Goal: Task Accomplishment & Management: Use online tool/utility

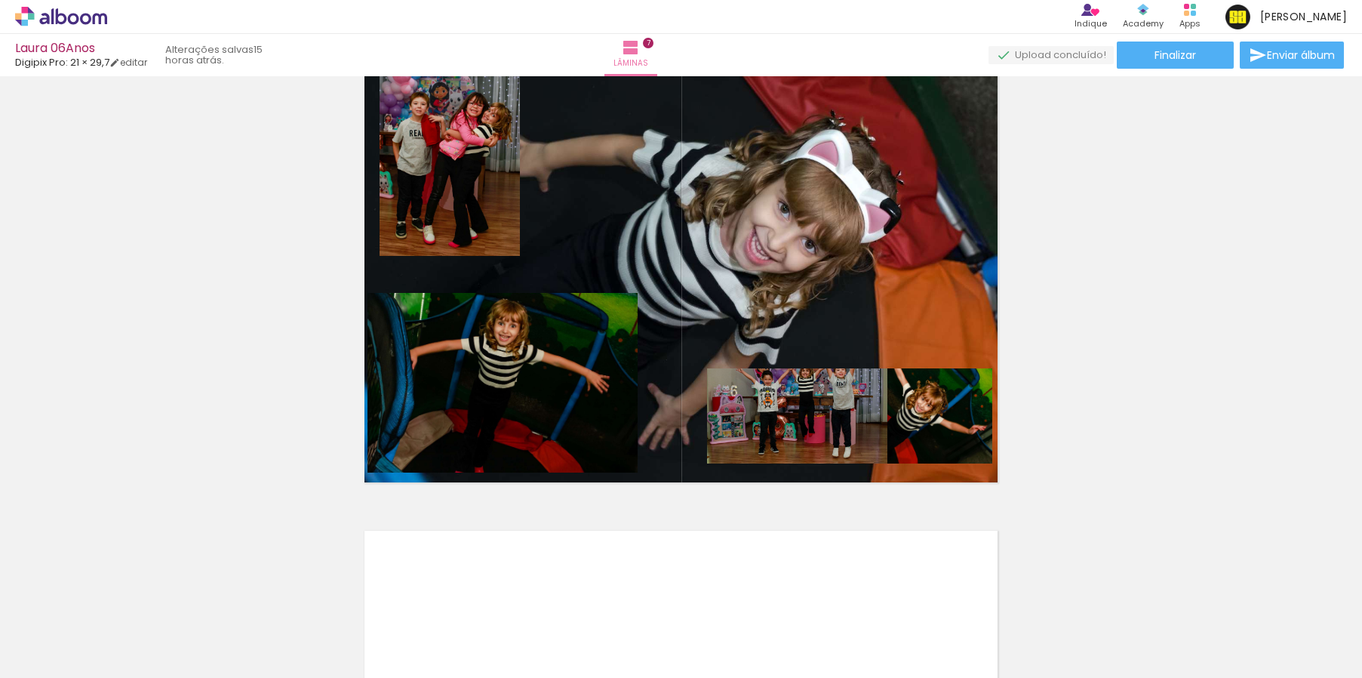
scroll to position [3064, 0]
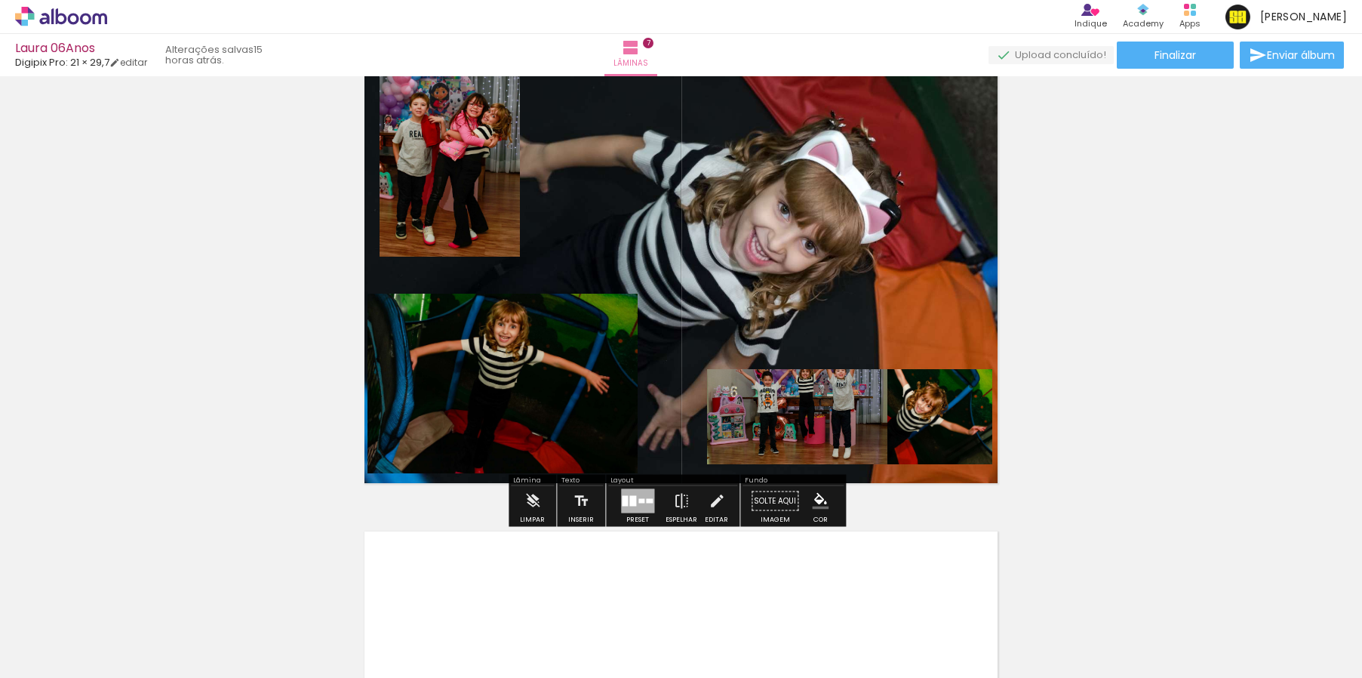
click at [885, 200] on quentale-layouter at bounding box center [681, 259] width 644 height 458
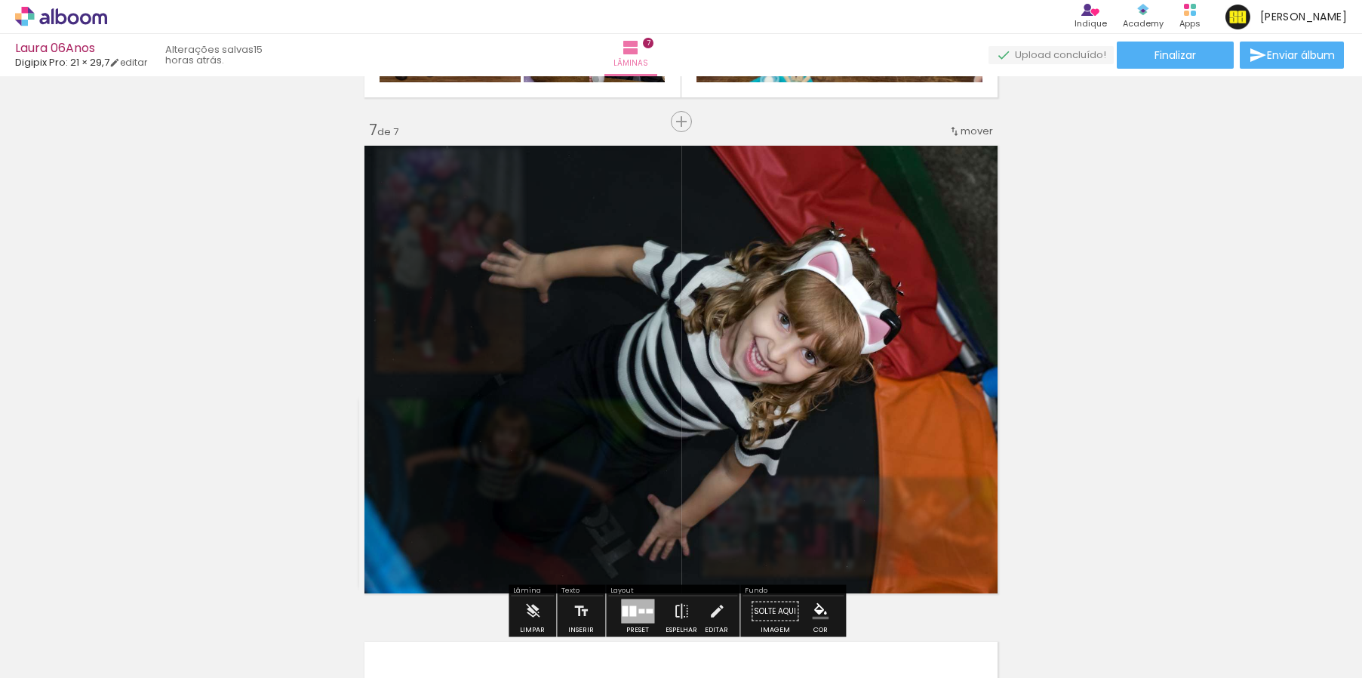
scroll to position [2928, 0]
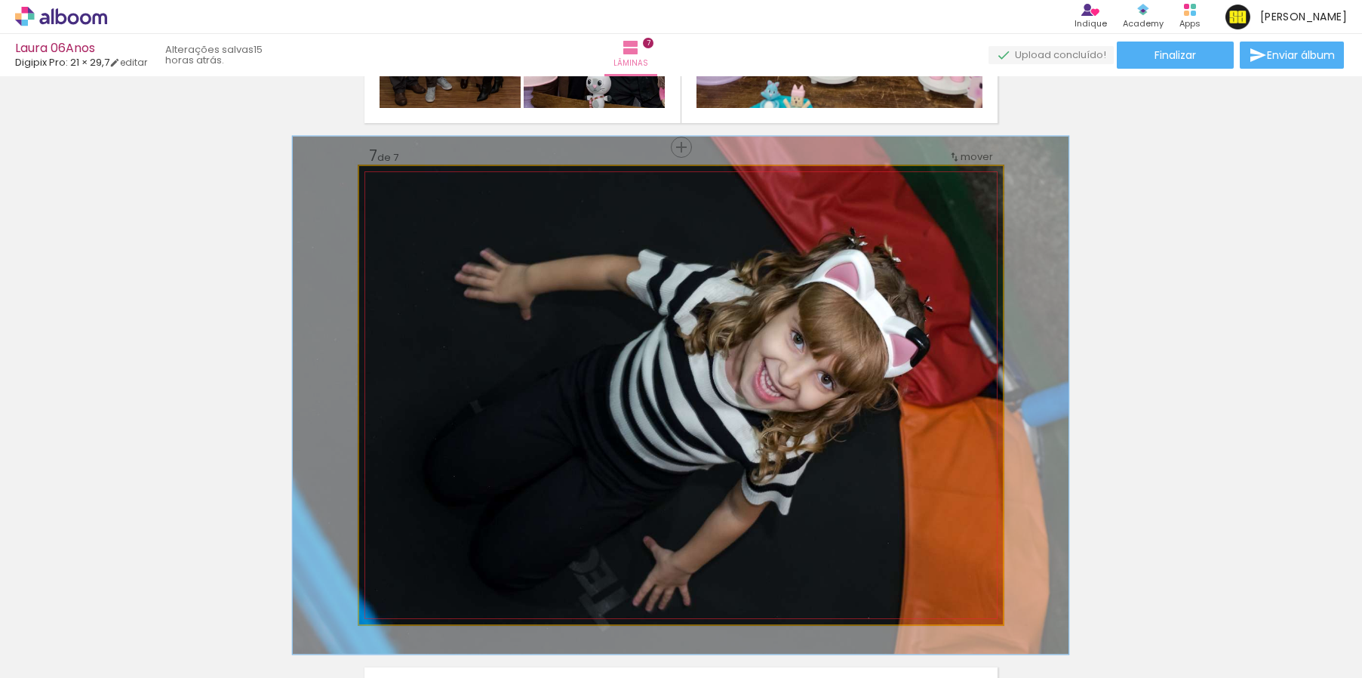
type paper-slider "113"
click at [423, 206] on div at bounding box center [424, 204] width 24 height 24
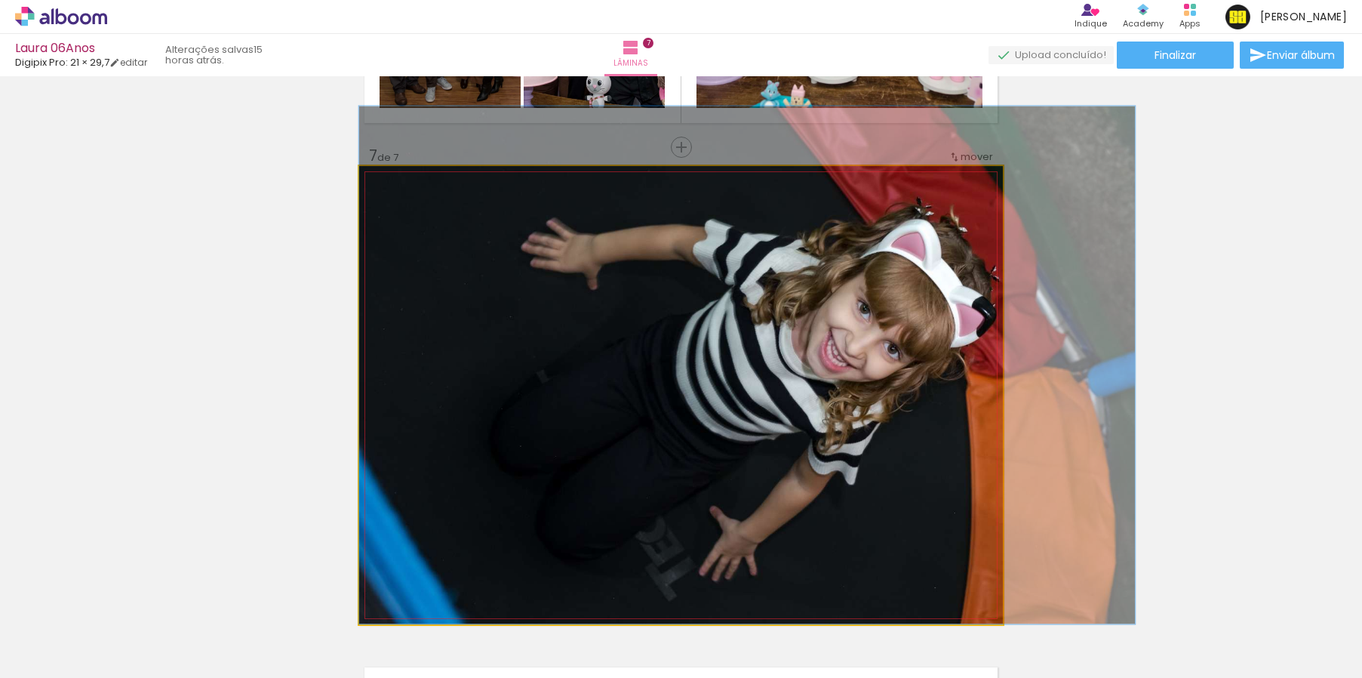
drag, startPoint x: 589, startPoint y: 422, endPoint x: 656, endPoint y: 340, distance: 105.6
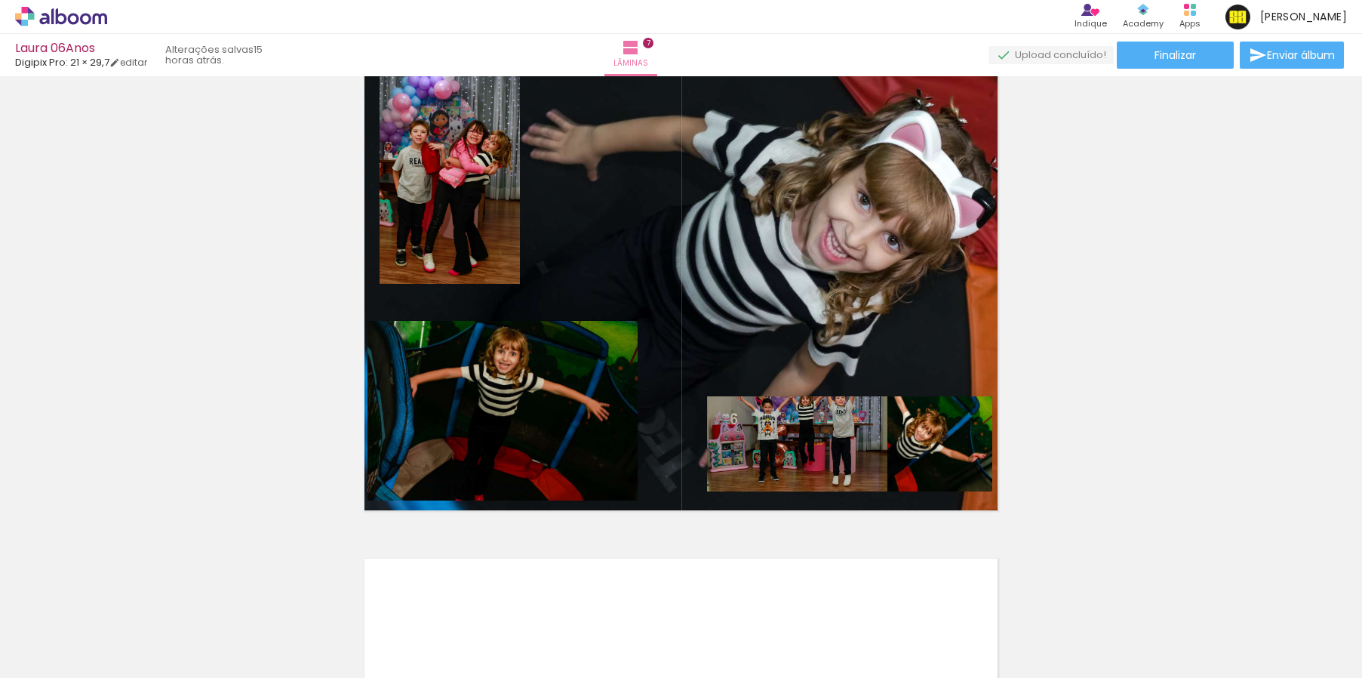
scroll to position [3041, 0]
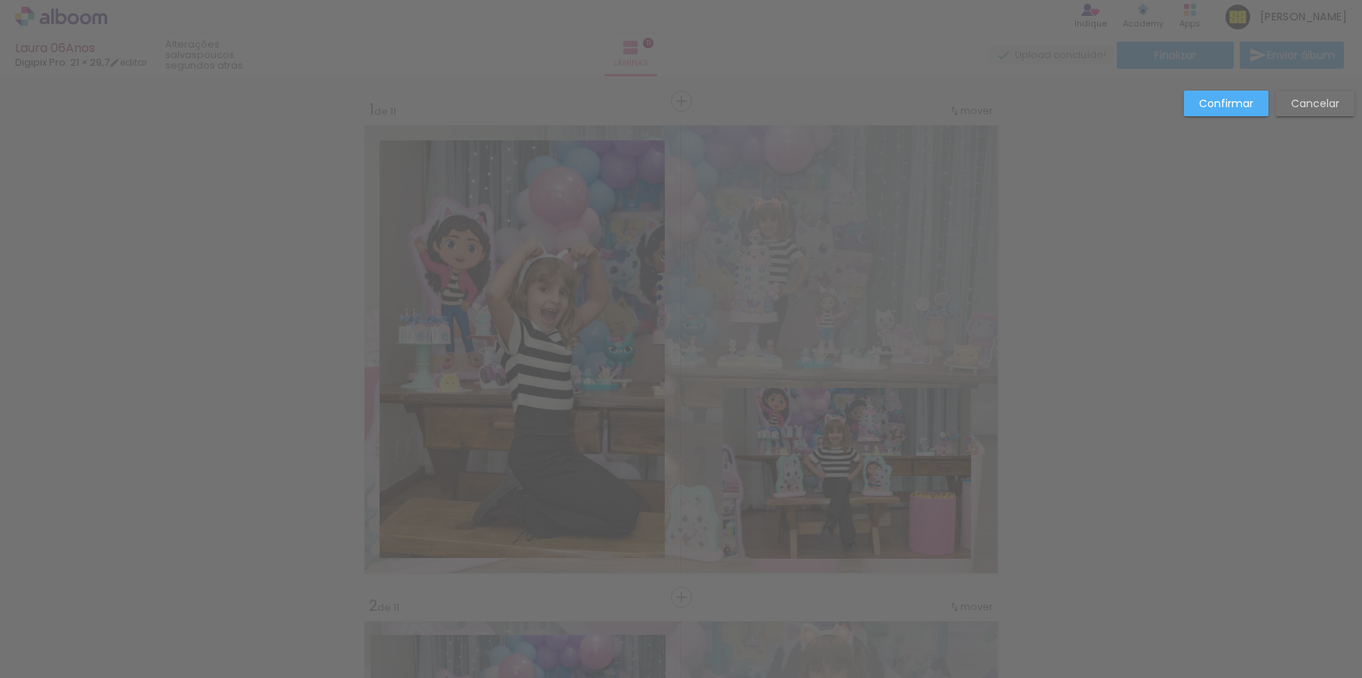
click at [0, 0] on slot "Confirmar" at bounding box center [0, 0] width 0 height 0
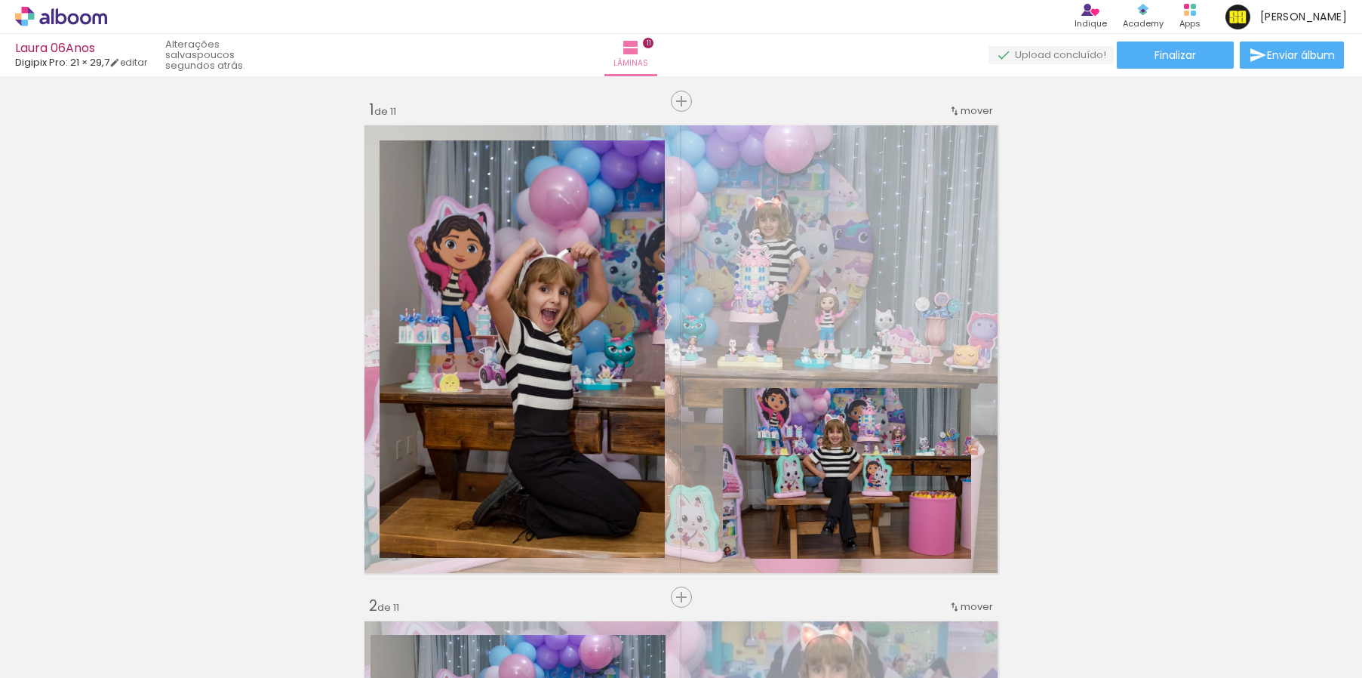
scroll to position [2497, 0]
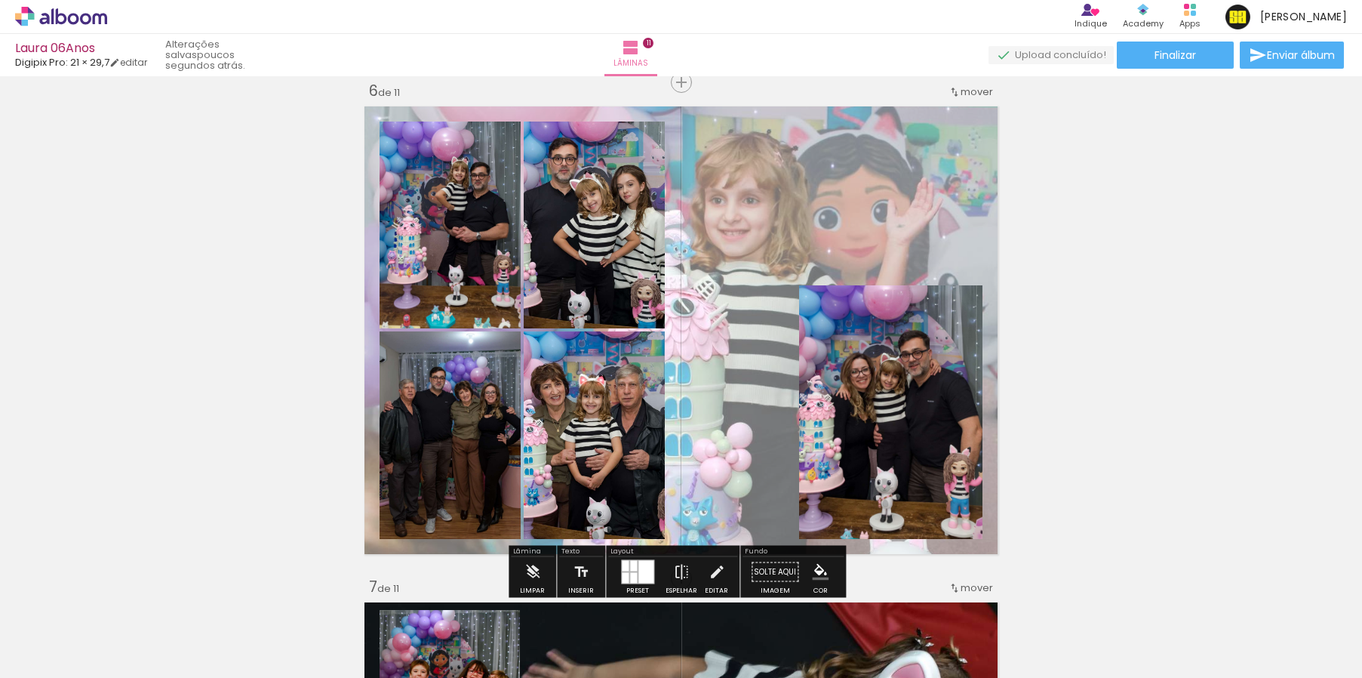
click at [729, 244] on quentale-layouter at bounding box center [681, 330] width 644 height 458
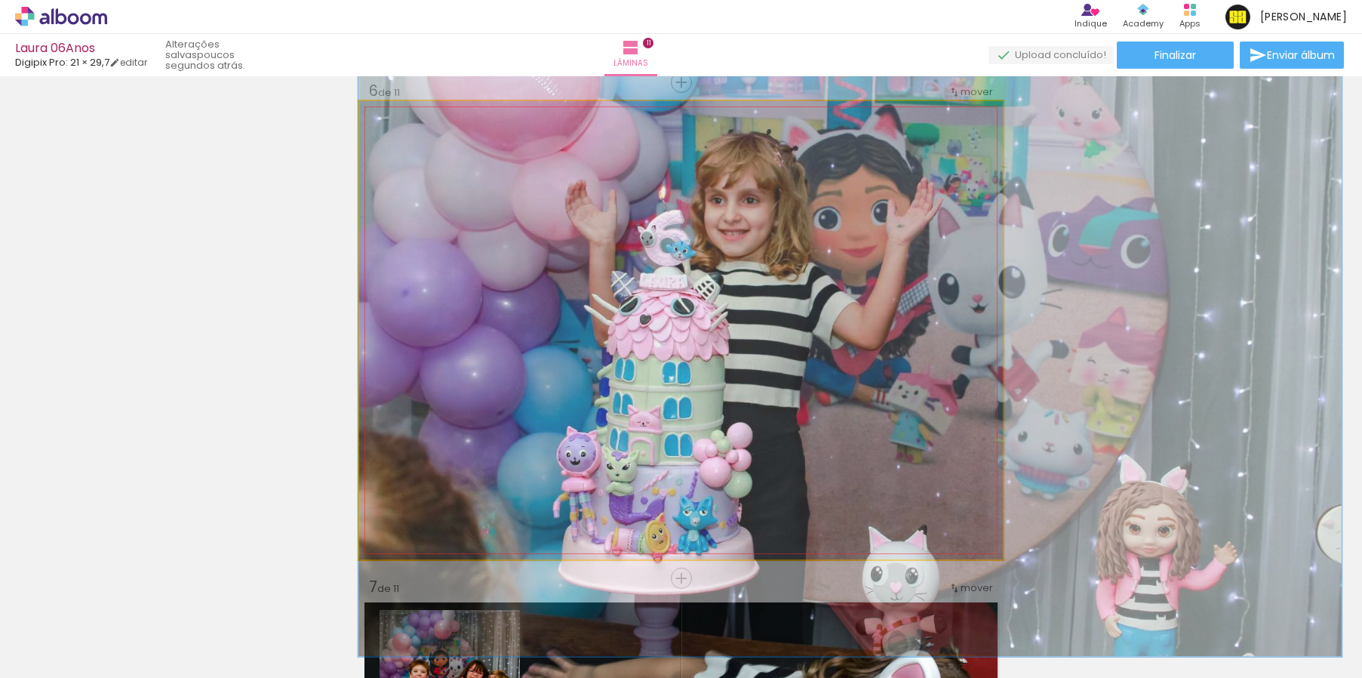
drag, startPoint x: 729, startPoint y: 235, endPoint x: 806, endPoint y: 235, distance: 77.0
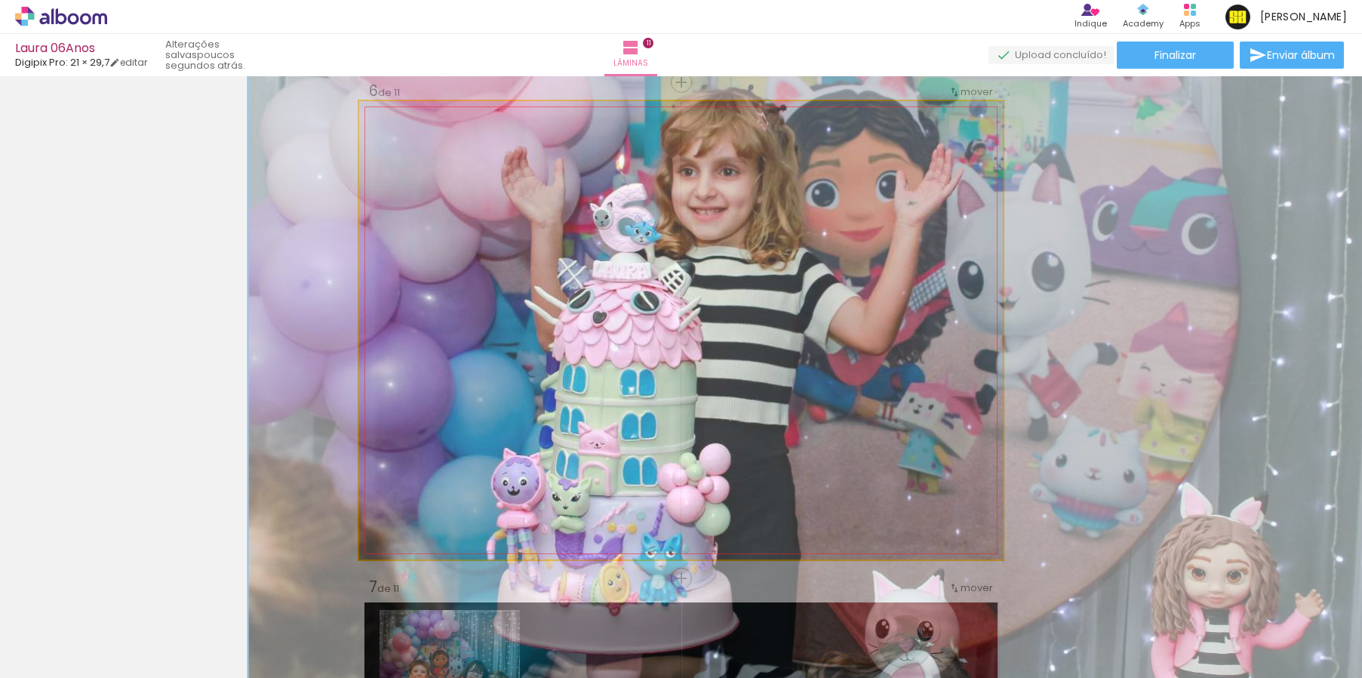
drag, startPoint x: 441, startPoint y: 143, endPoint x: 459, endPoint y: 144, distance: 18.9
type paper-slider "175"
click at [459, 144] on div at bounding box center [461, 140] width 24 height 24
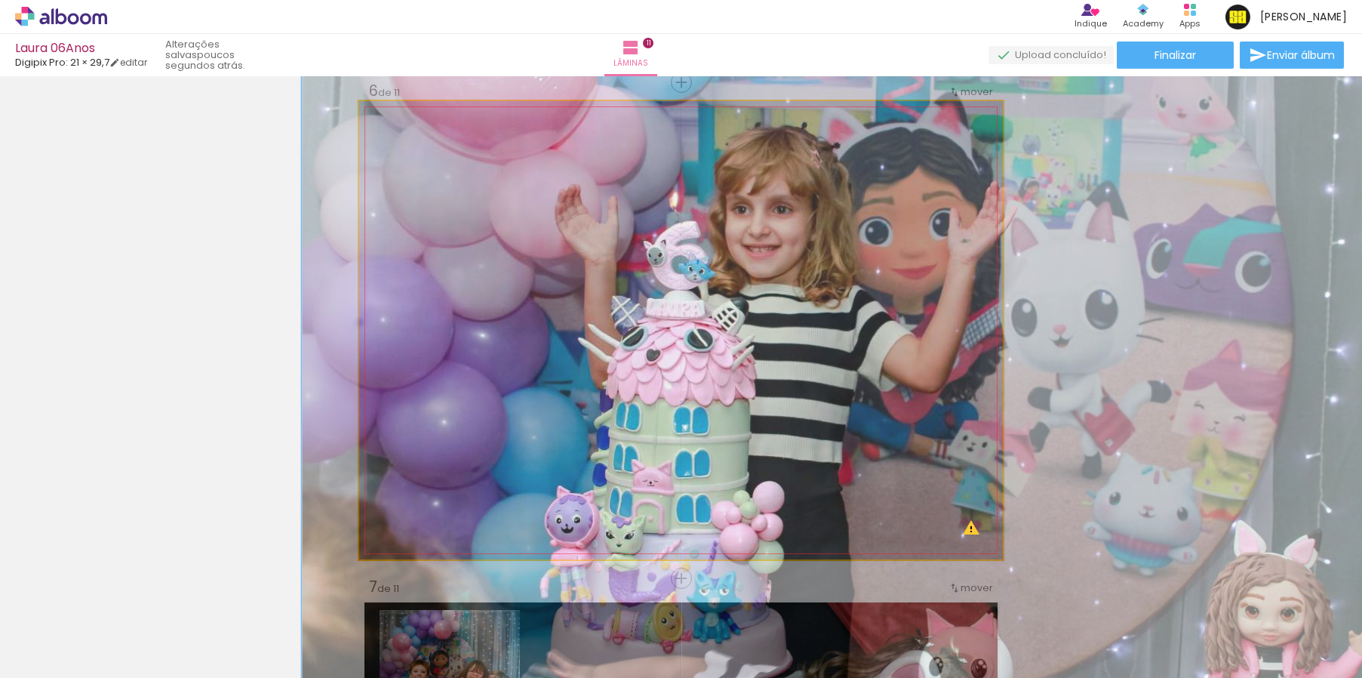
drag, startPoint x: 702, startPoint y: 287, endPoint x: 756, endPoint y: 325, distance: 65.5
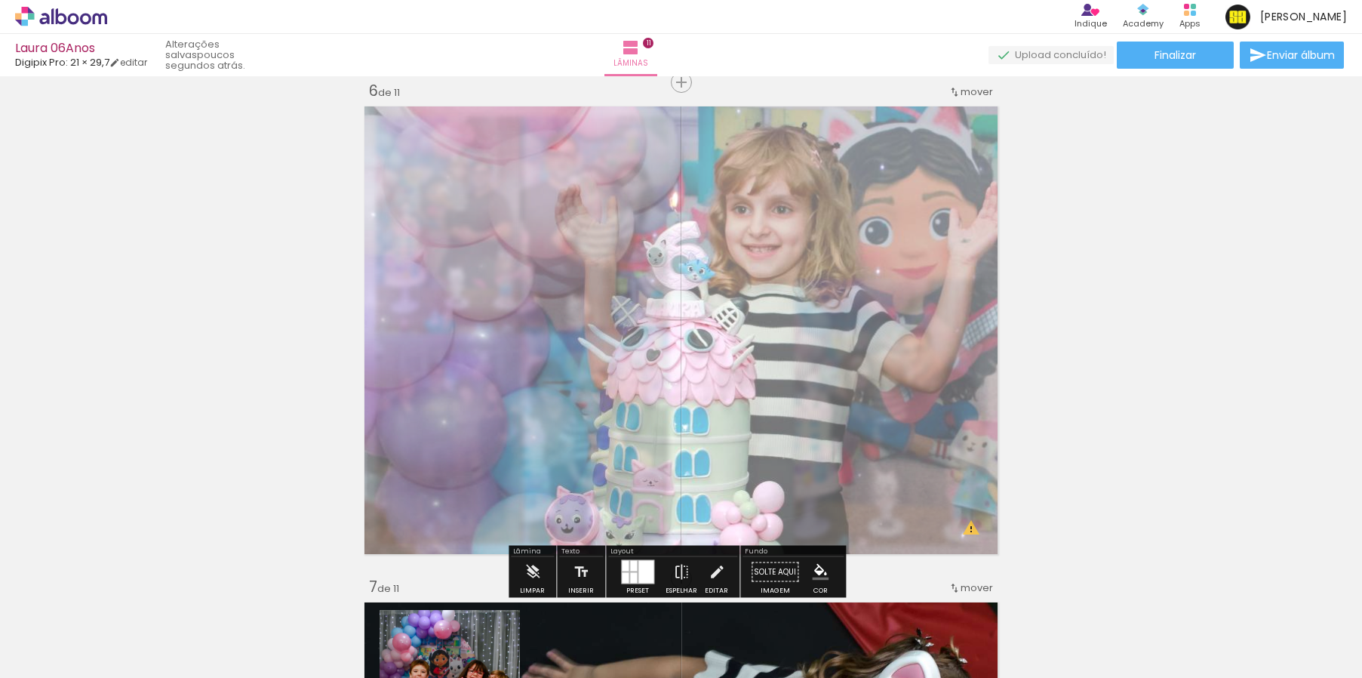
click at [1081, 297] on div "Inserir lâmina 1 de 11 Inserir lâmina 2 de 11 Inserir lâmina 3 de 11 Inserir lâ…" at bounding box center [681, 558] width 1362 height 5949
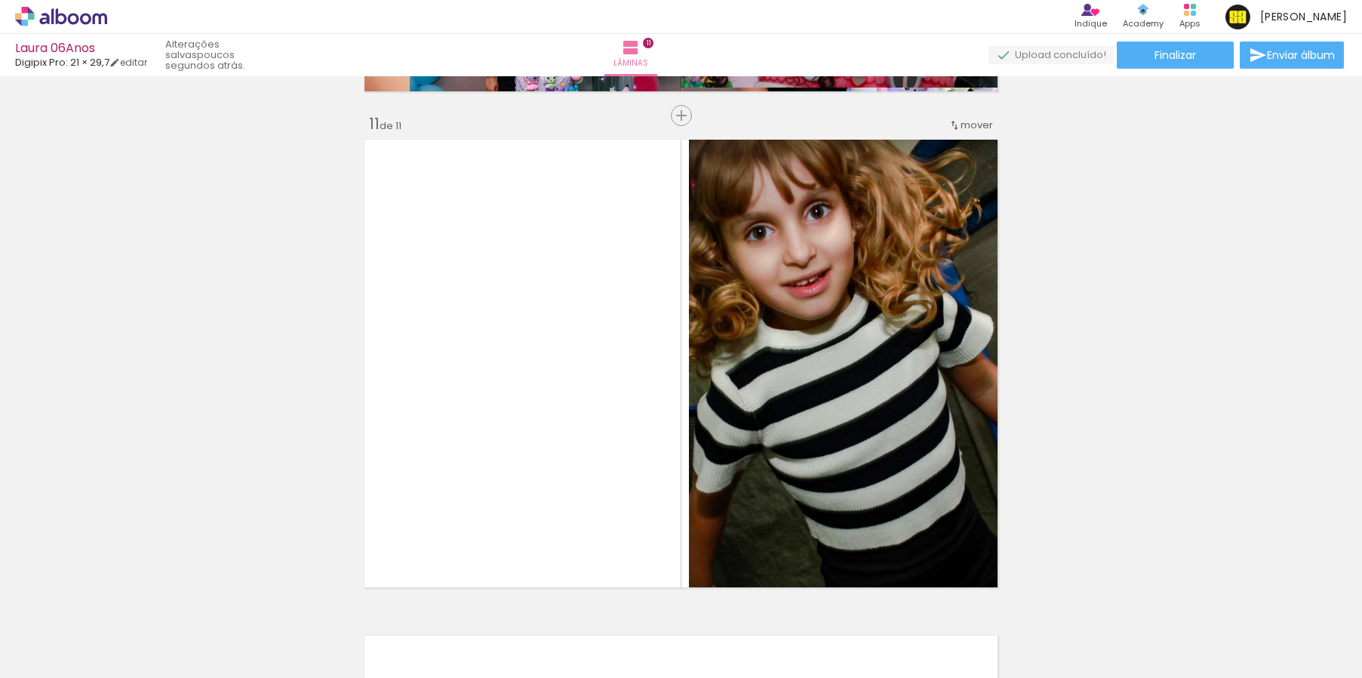
scroll to position [0, 0]
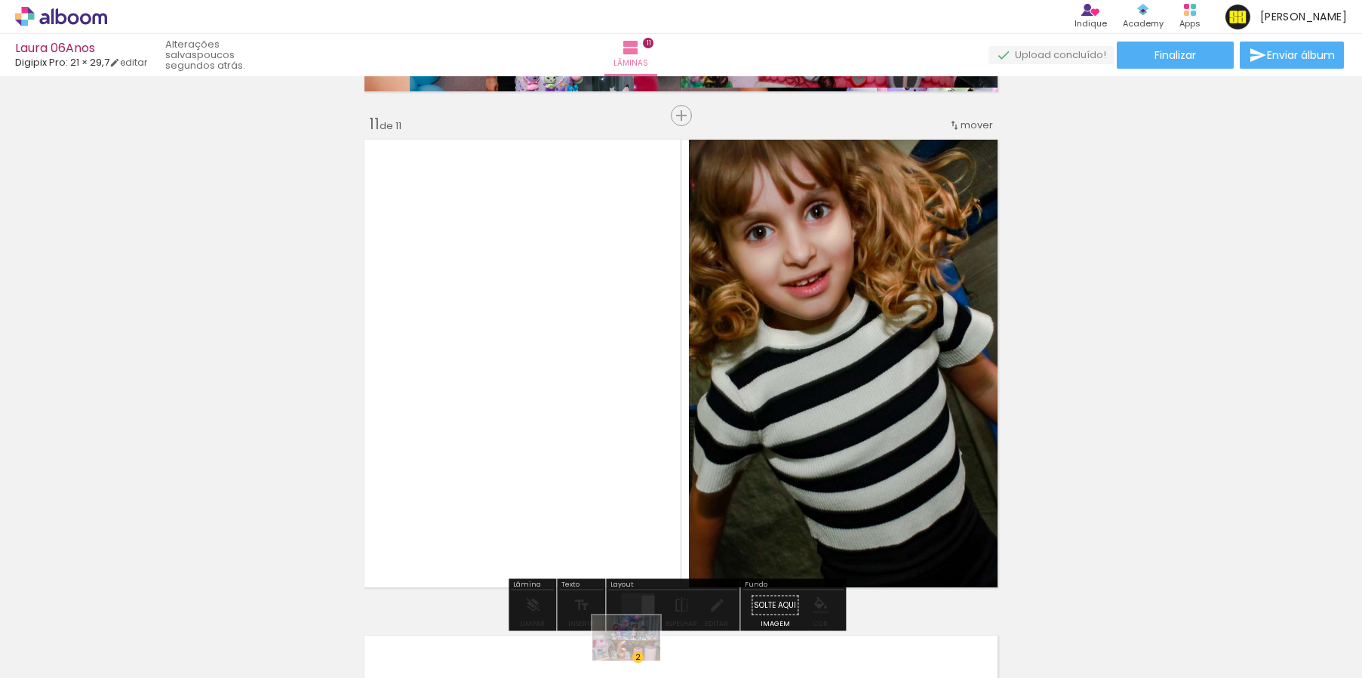
drag, startPoint x: 647, startPoint y: 647, endPoint x: 638, endPoint y: 660, distance: 15.7
click at [638, 652] on div at bounding box center [658, 627] width 75 height 50
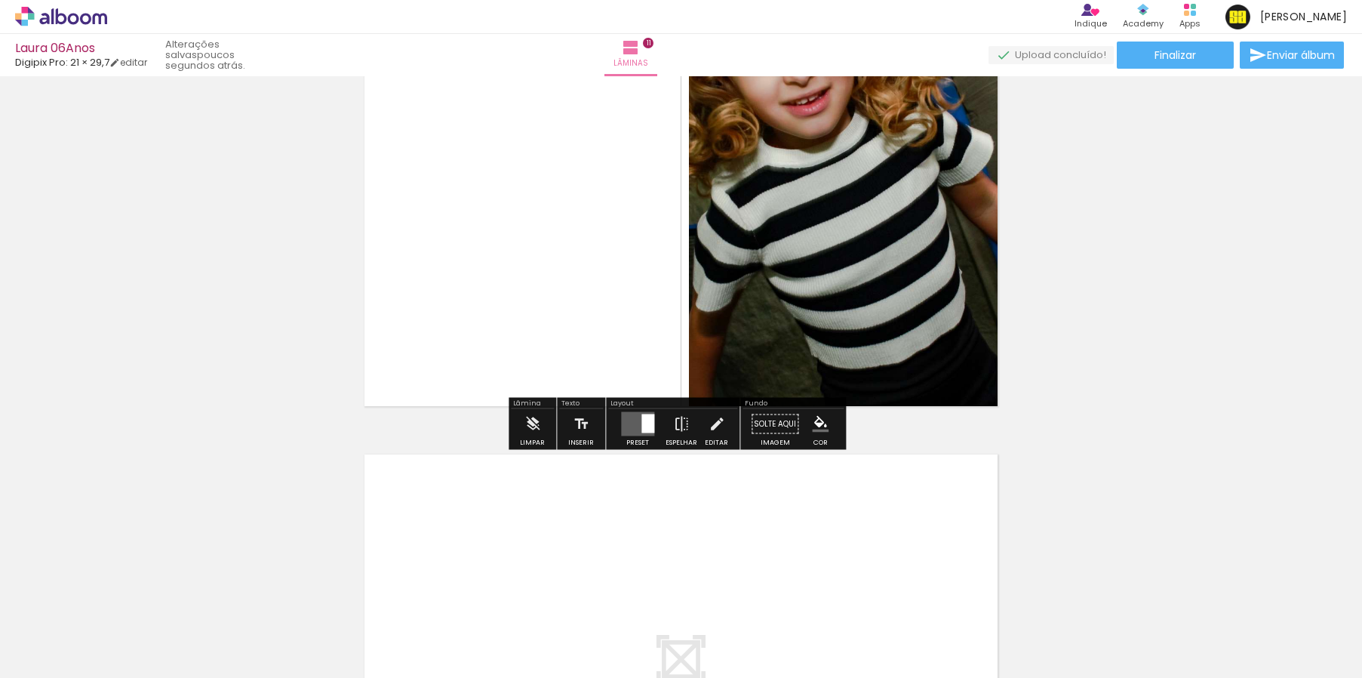
scroll to position [5126, 0]
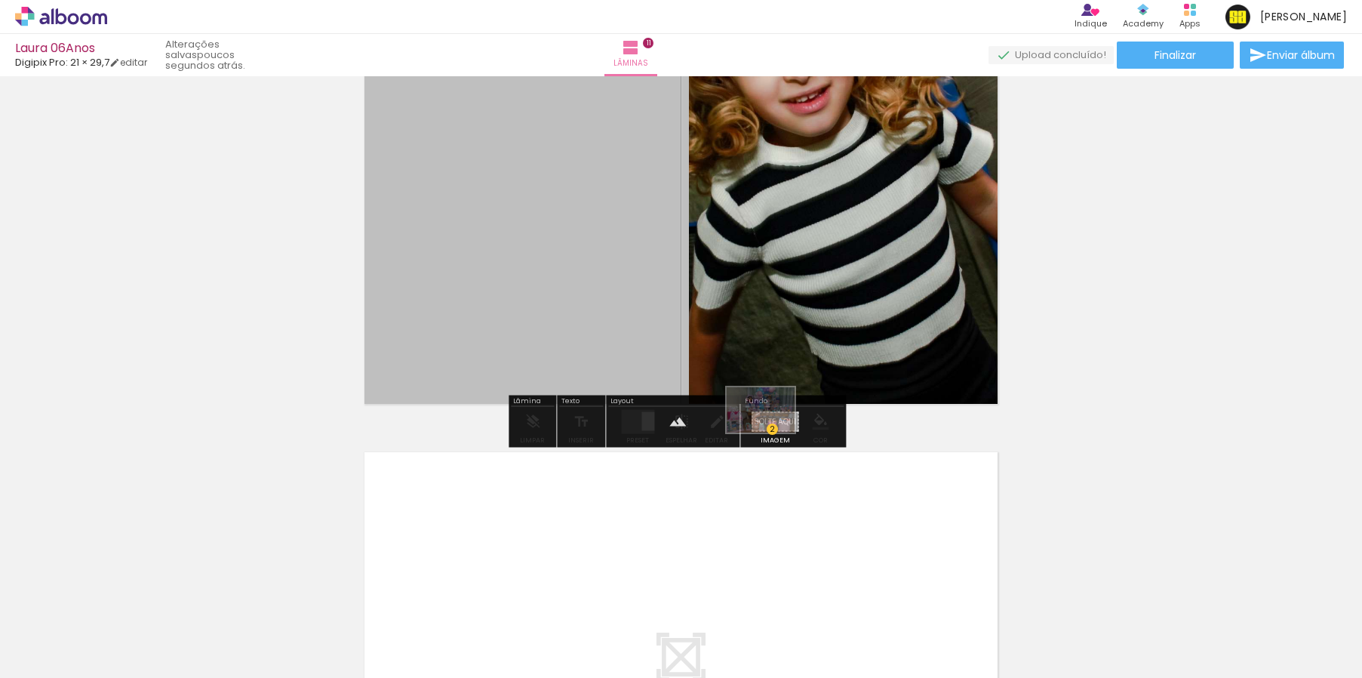
drag, startPoint x: 683, startPoint y: 634, endPoint x: 772, endPoint y: 432, distance: 220.2
click at [772, 432] on quentale-workspace at bounding box center [681, 339] width 1362 height 678
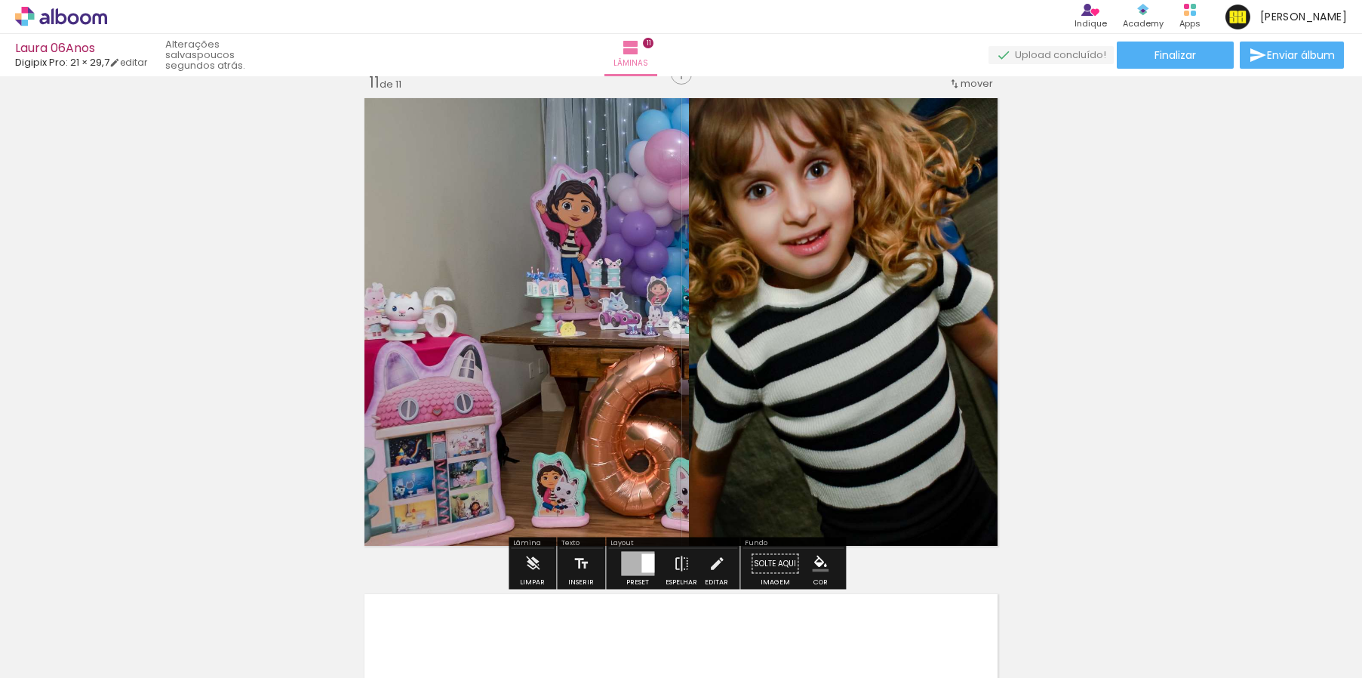
scroll to position [5005, 0]
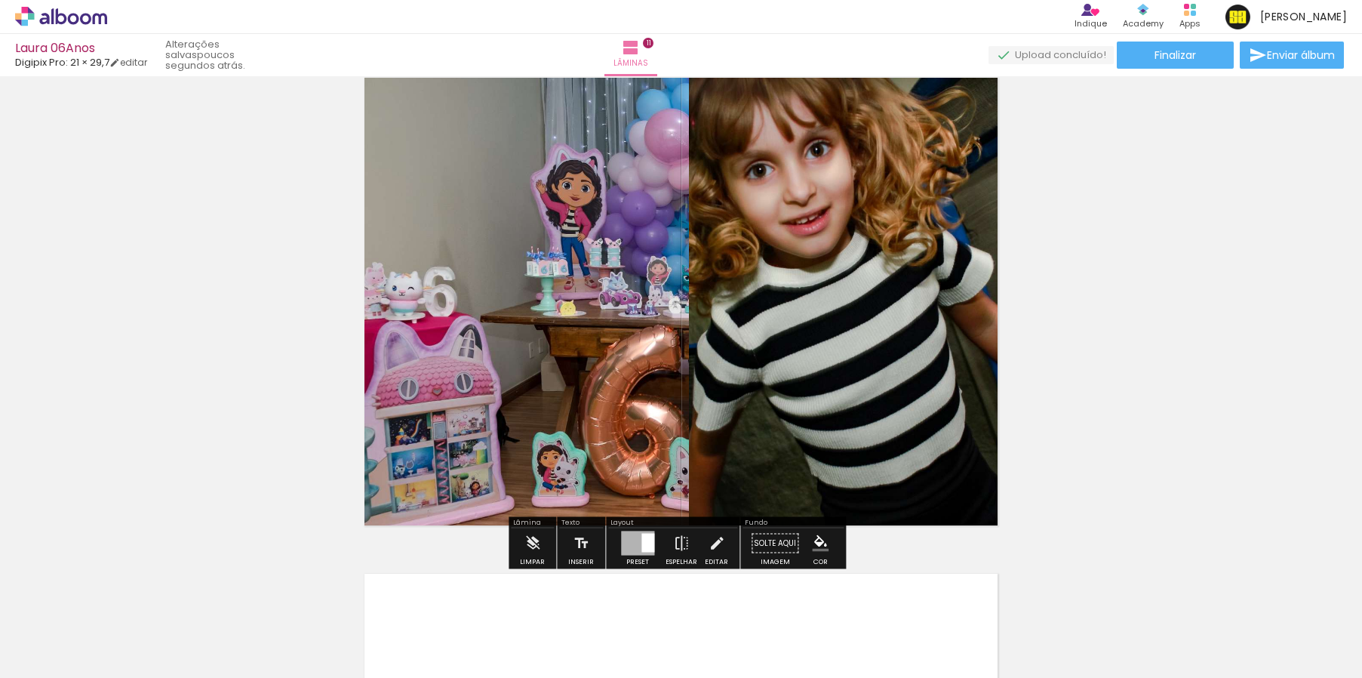
click at [643, 334] on quentale-layouter at bounding box center [681, 301] width 644 height 458
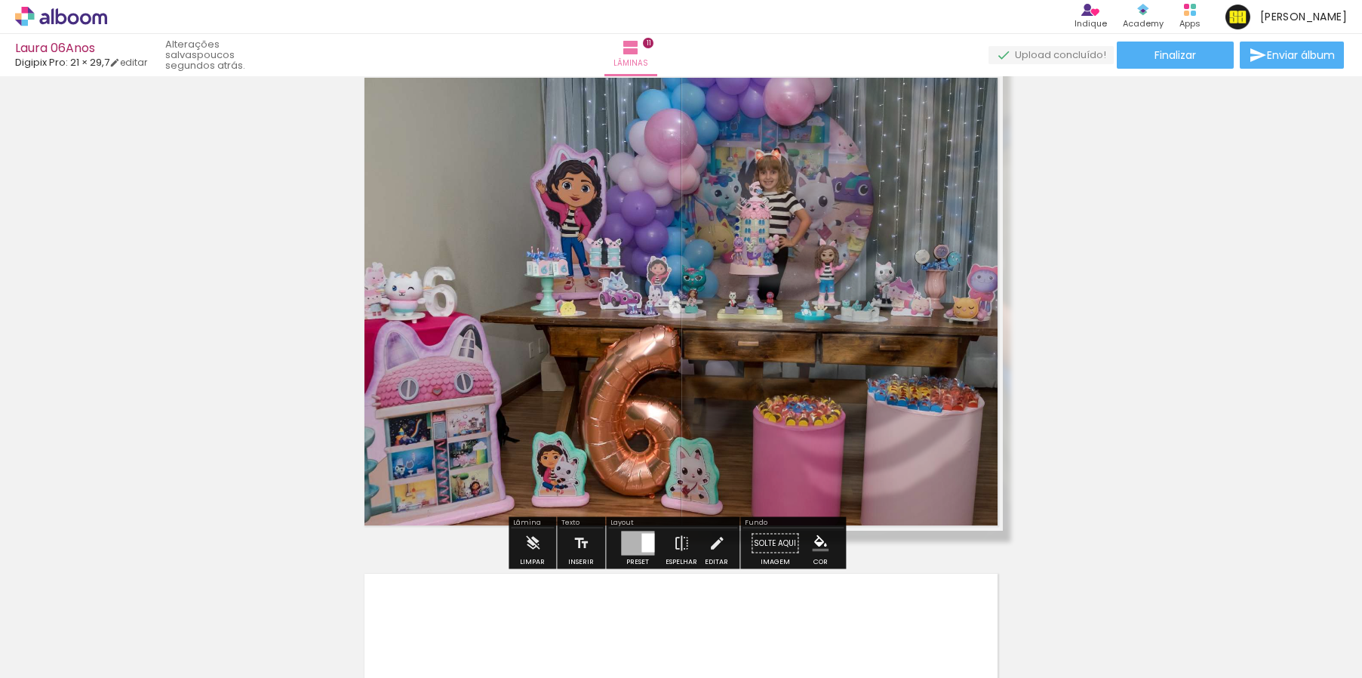
click at [643, 334] on quentale-photo at bounding box center [681, 301] width 644 height 458
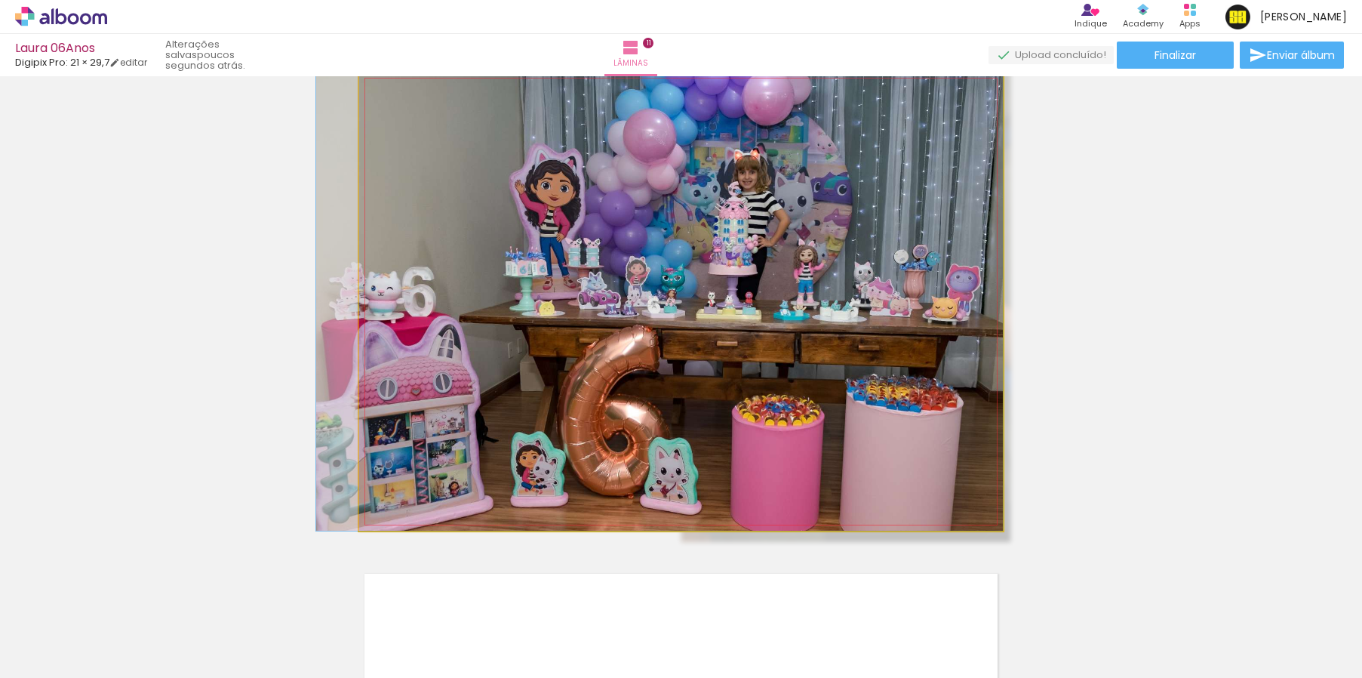
drag, startPoint x: 850, startPoint y: 259, endPoint x: 527, endPoint y: 248, distance: 323.8
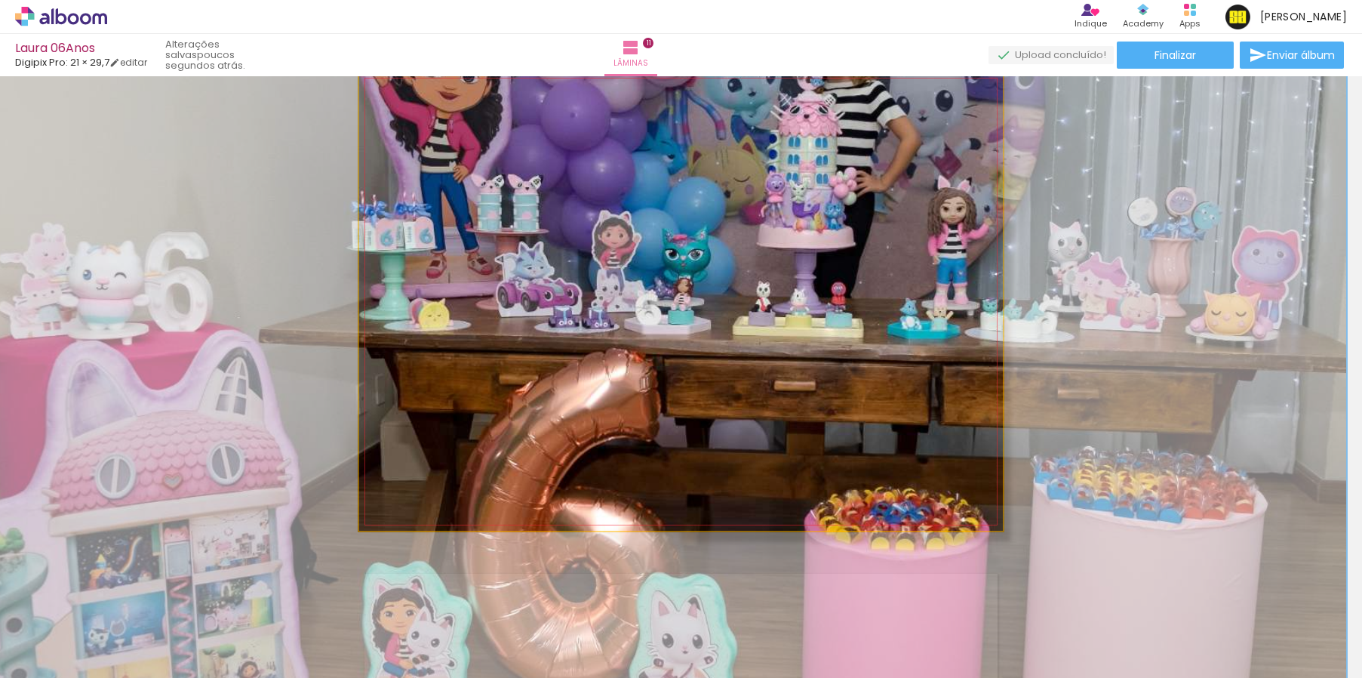
drag, startPoint x: 413, startPoint y: 112, endPoint x: 495, endPoint y: 118, distance: 81.7
type paper-slider "200"
click at [495, 99] on div "P&B Largura Cor" at bounding box center [708, 99] width 644 height 0
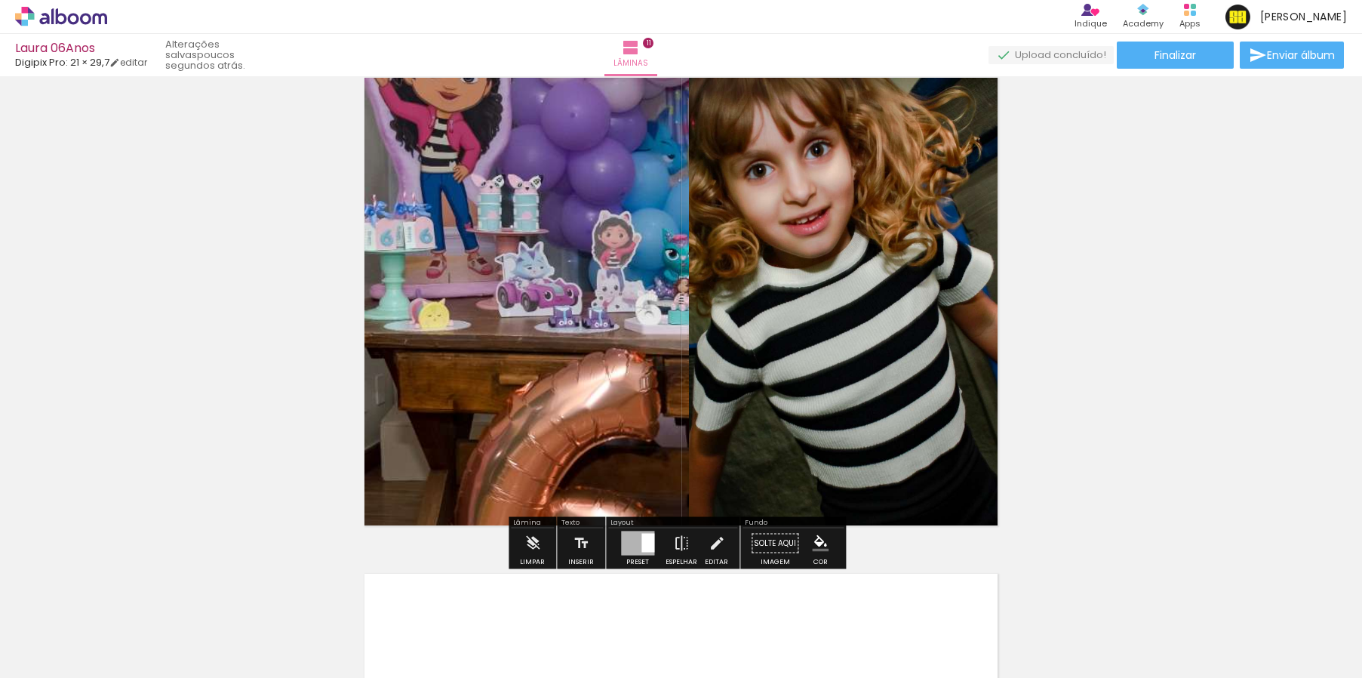
drag, startPoint x: 1114, startPoint y: 251, endPoint x: 671, endPoint y: 217, distance: 443.4
drag, startPoint x: 670, startPoint y: 217, endPoint x: 308, endPoint y: 272, distance: 366.2
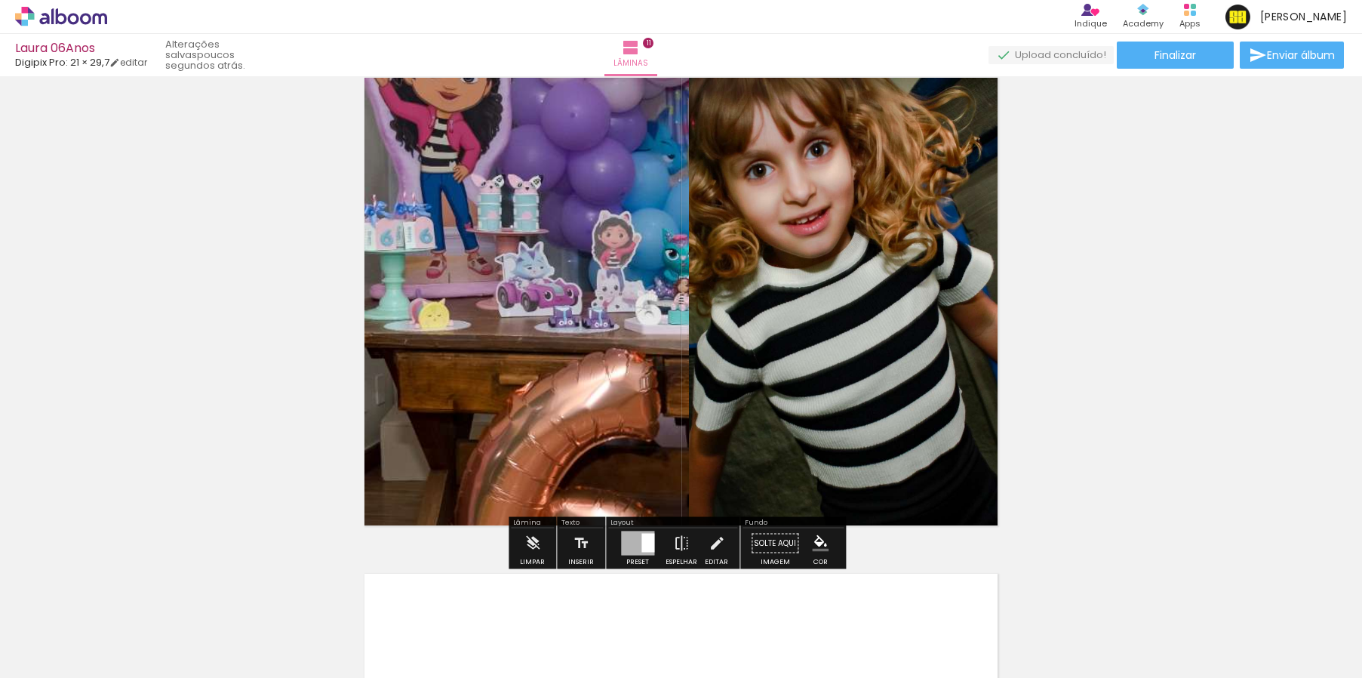
click at [487, 297] on quentale-layouter at bounding box center [681, 301] width 644 height 458
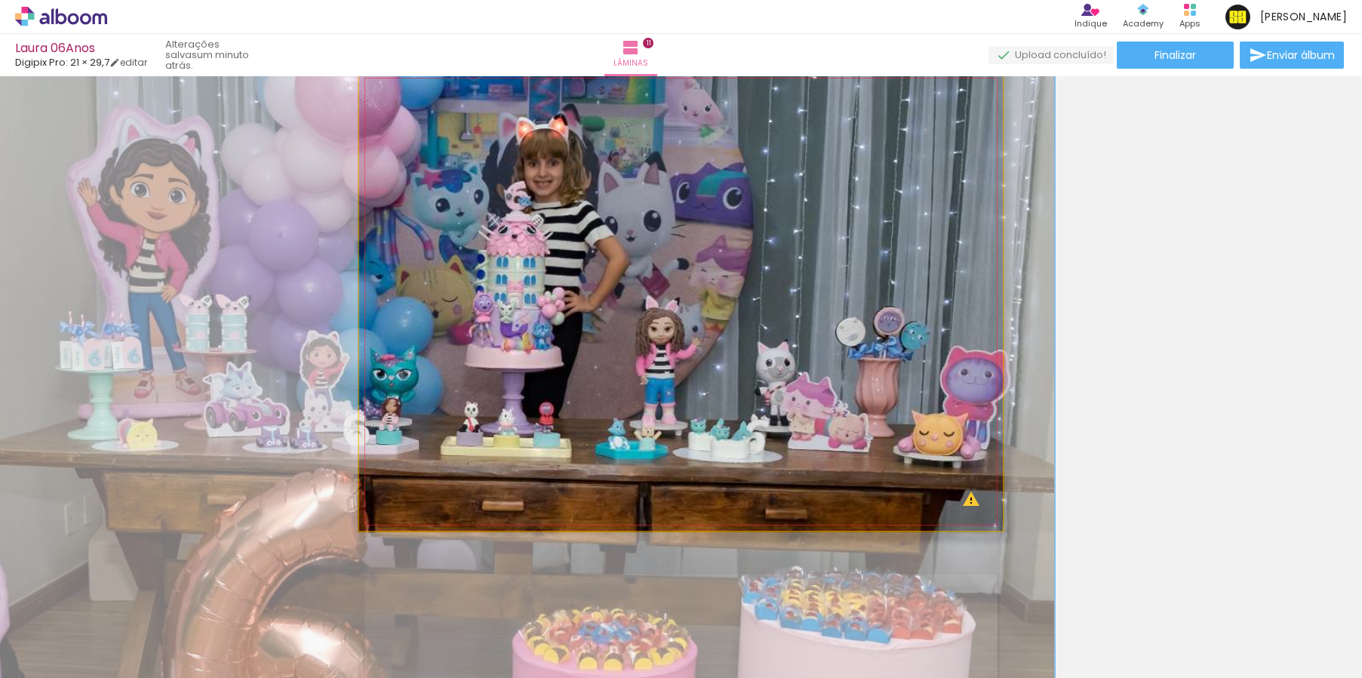
drag, startPoint x: 649, startPoint y: 279, endPoint x: 357, endPoint y: 399, distance: 315.7
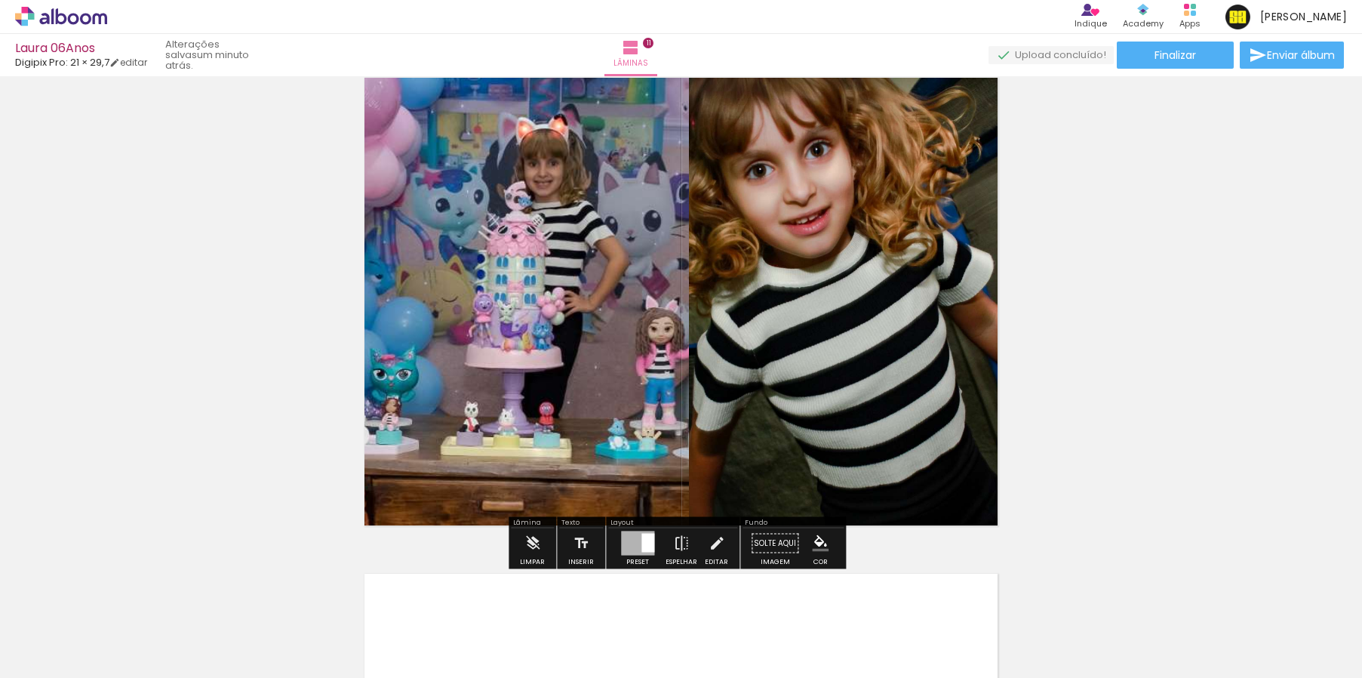
click at [859, 284] on quentale-photo at bounding box center [846, 304] width 314 height 453
click at [802, 209] on quentale-photo at bounding box center [846, 304] width 314 height 453
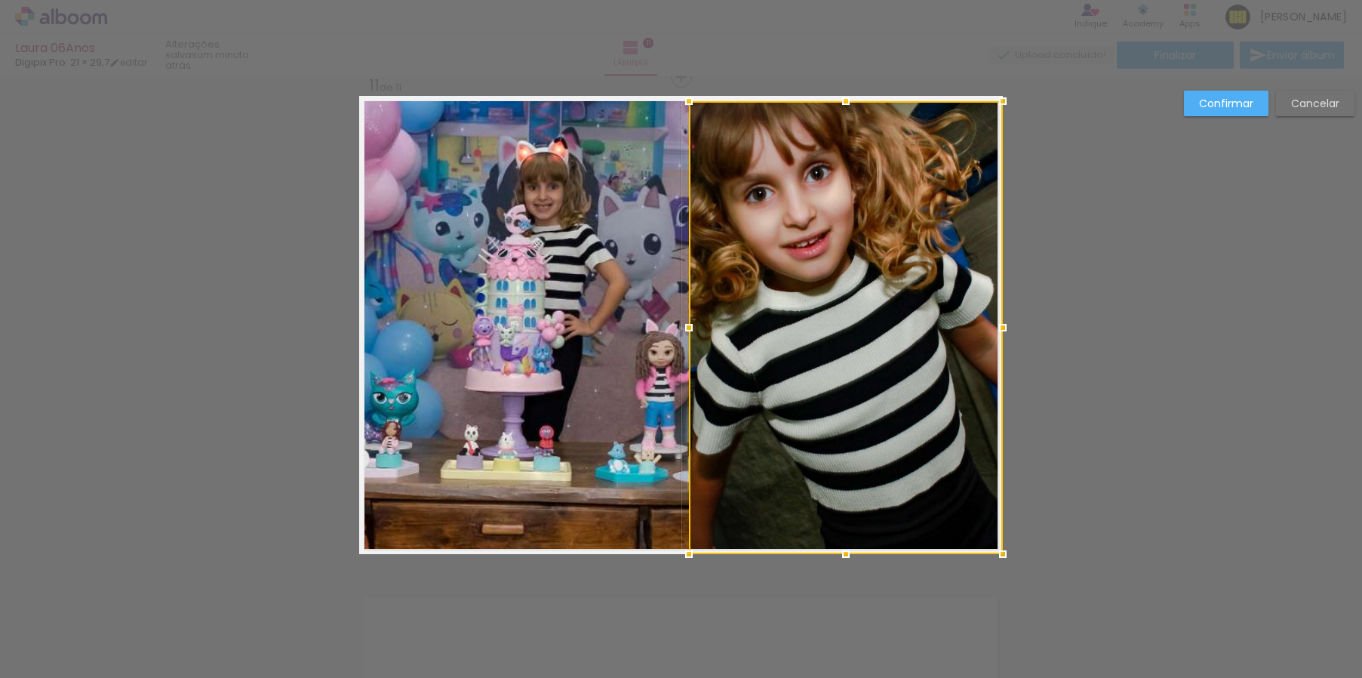
scroll to position [4976, 0]
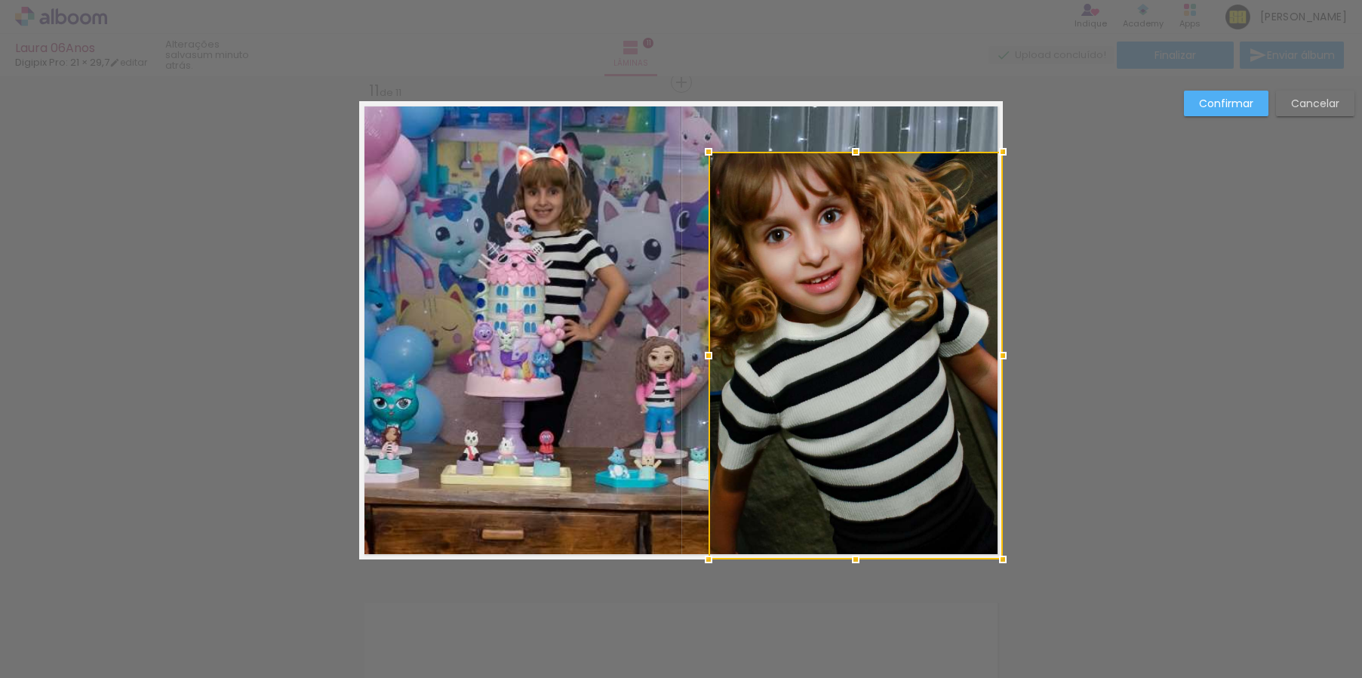
drag, startPoint x: 687, startPoint y: 110, endPoint x: 706, endPoint y: 155, distance: 49.0
click at [706, 155] on div at bounding box center [708, 152] width 30 height 30
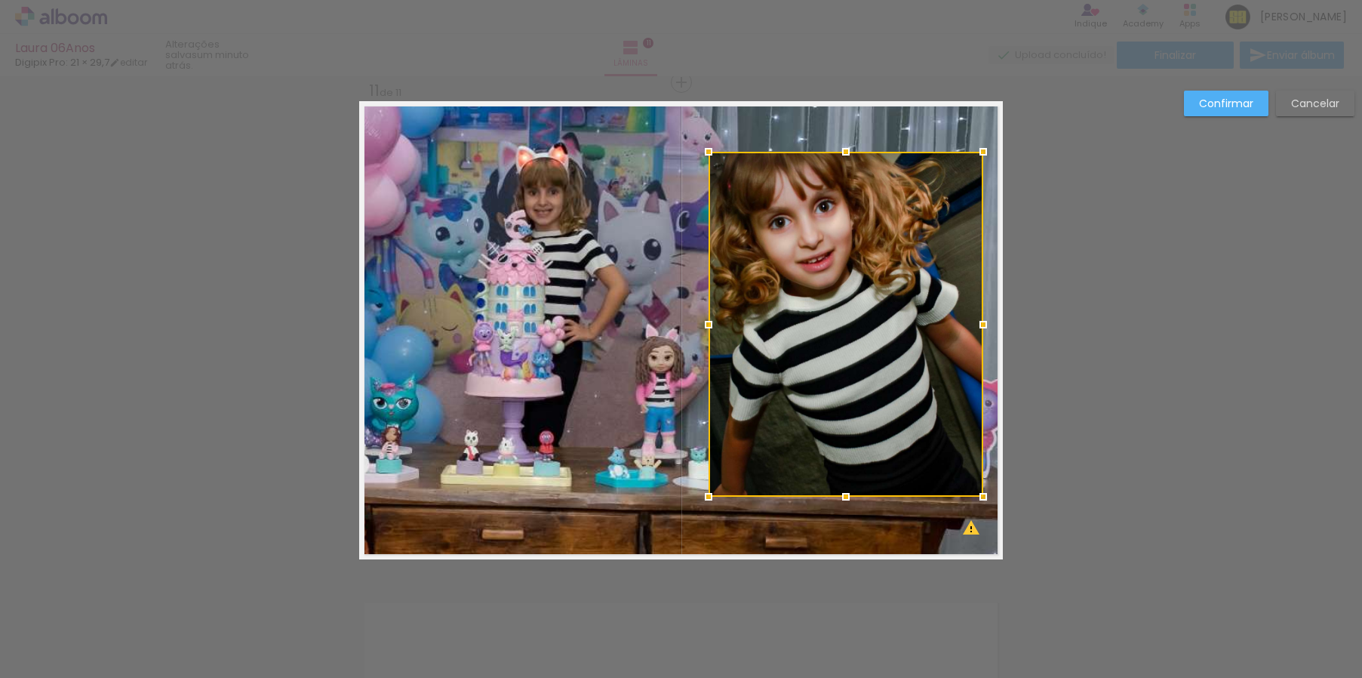
drag, startPoint x: 1000, startPoint y: 556, endPoint x: 980, endPoint y: 494, distance: 64.9
click at [980, 494] on div at bounding box center [983, 496] width 30 height 30
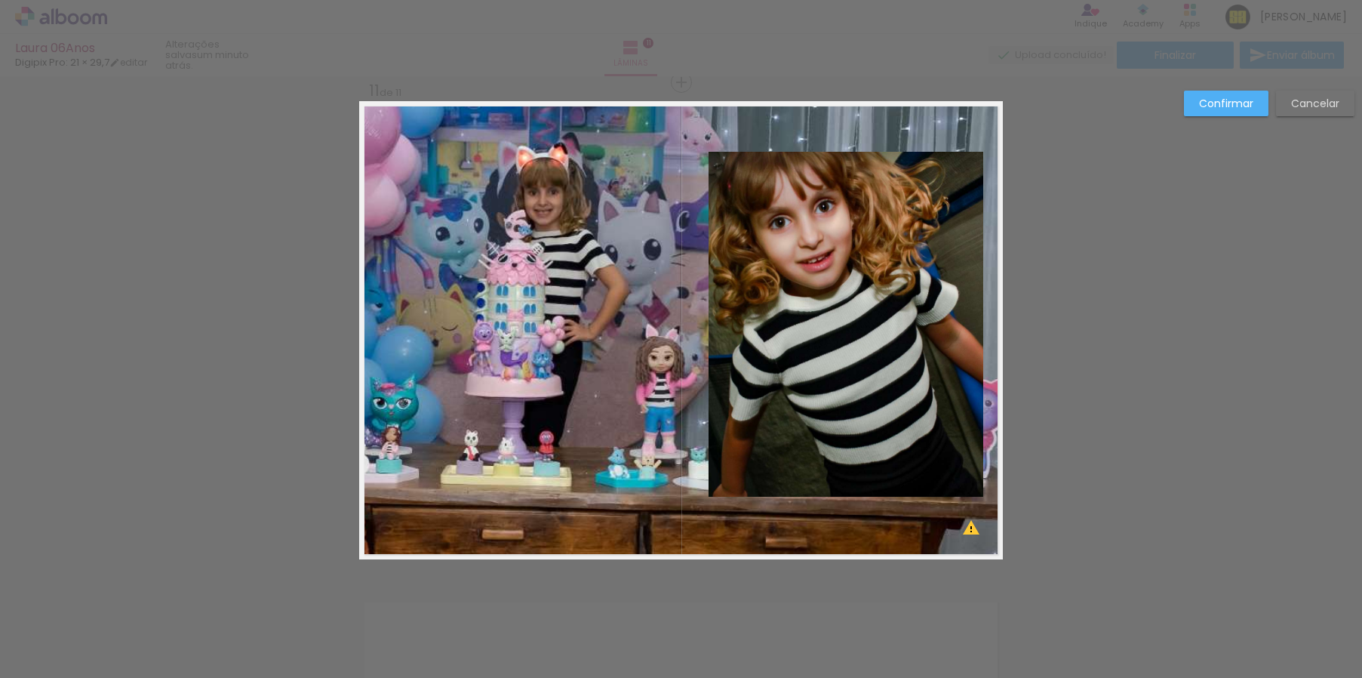
click at [0, 0] on slot "Confirmar" at bounding box center [0, 0] width 0 height 0
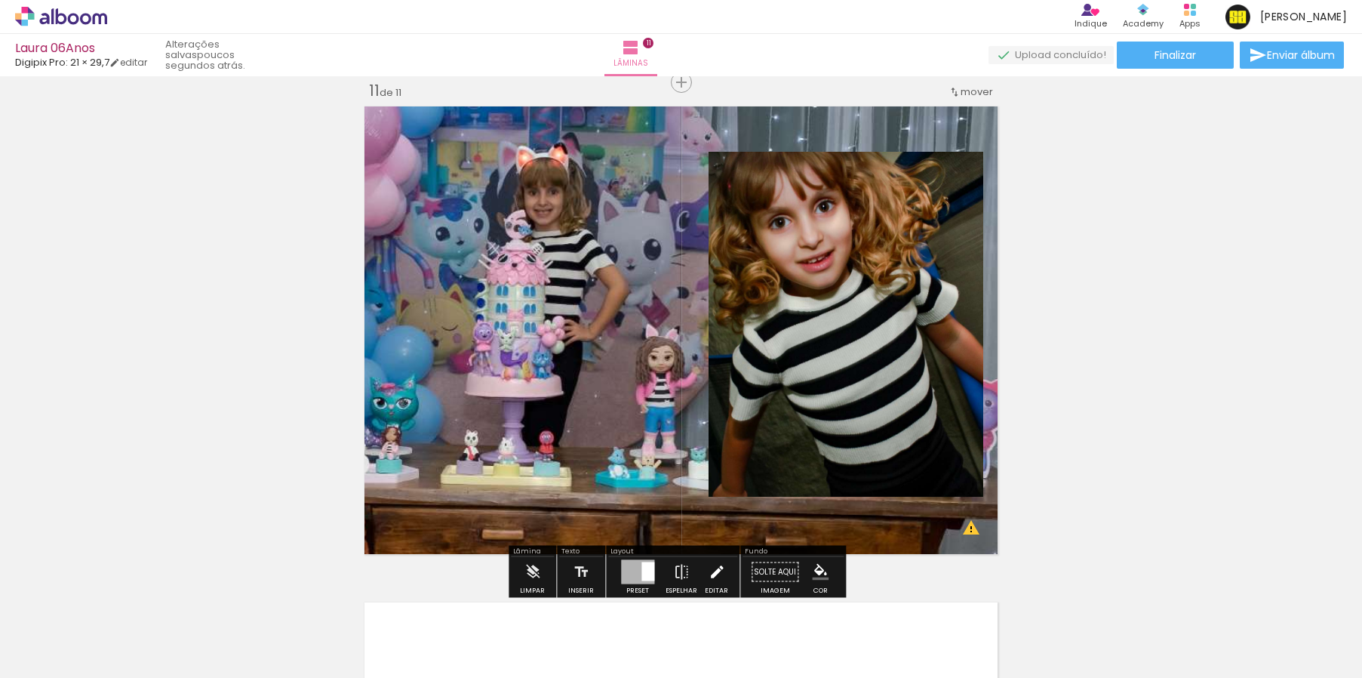
click at [713, 567] on iron-icon at bounding box center [716, 572] width 17 height 30
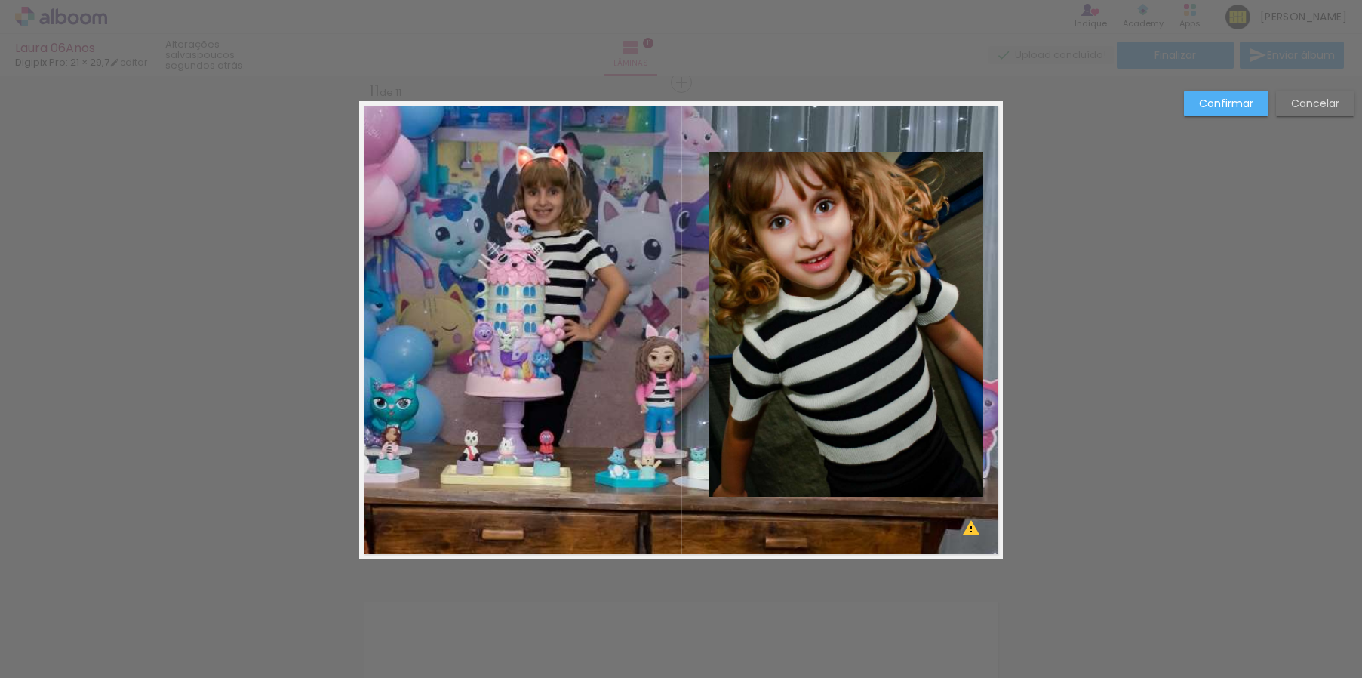
click at [817, 456] on quentale-photo at bounding box center [845, 324] width 275 height 345
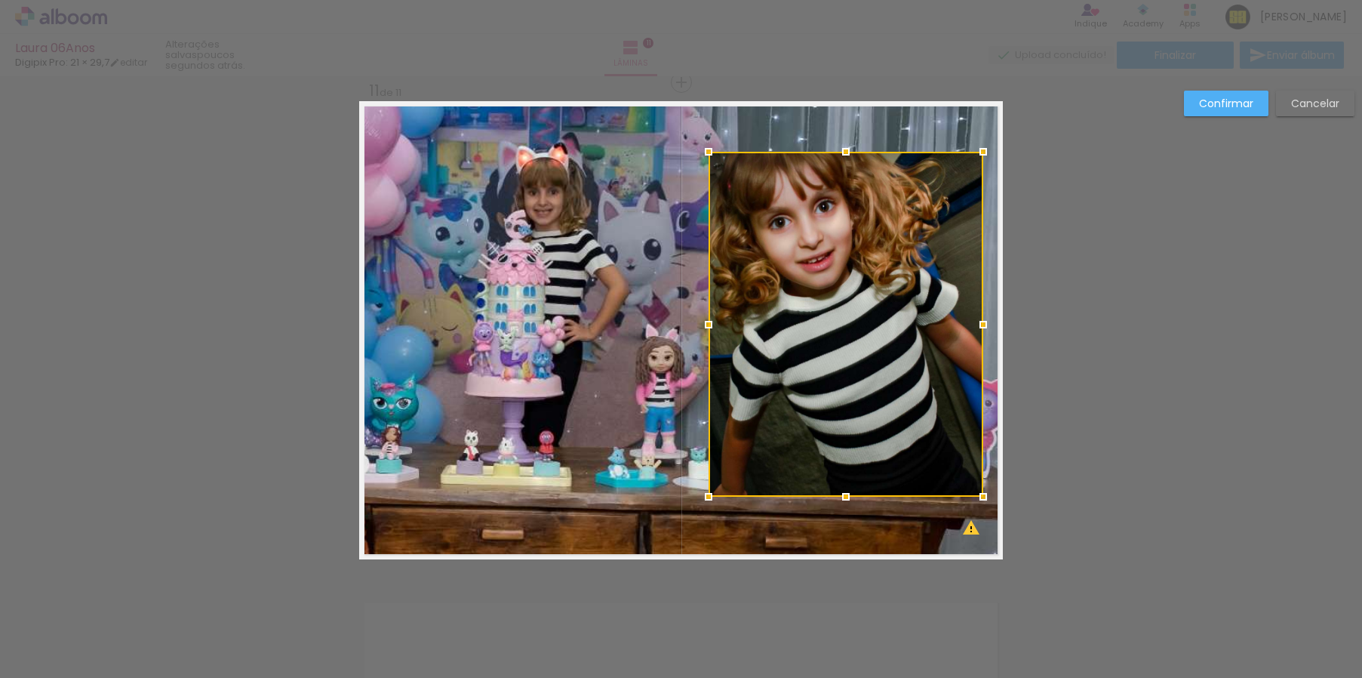
click at [804, 520] on quentale-layouter at bounding box center [681, 330] width 644 height 458
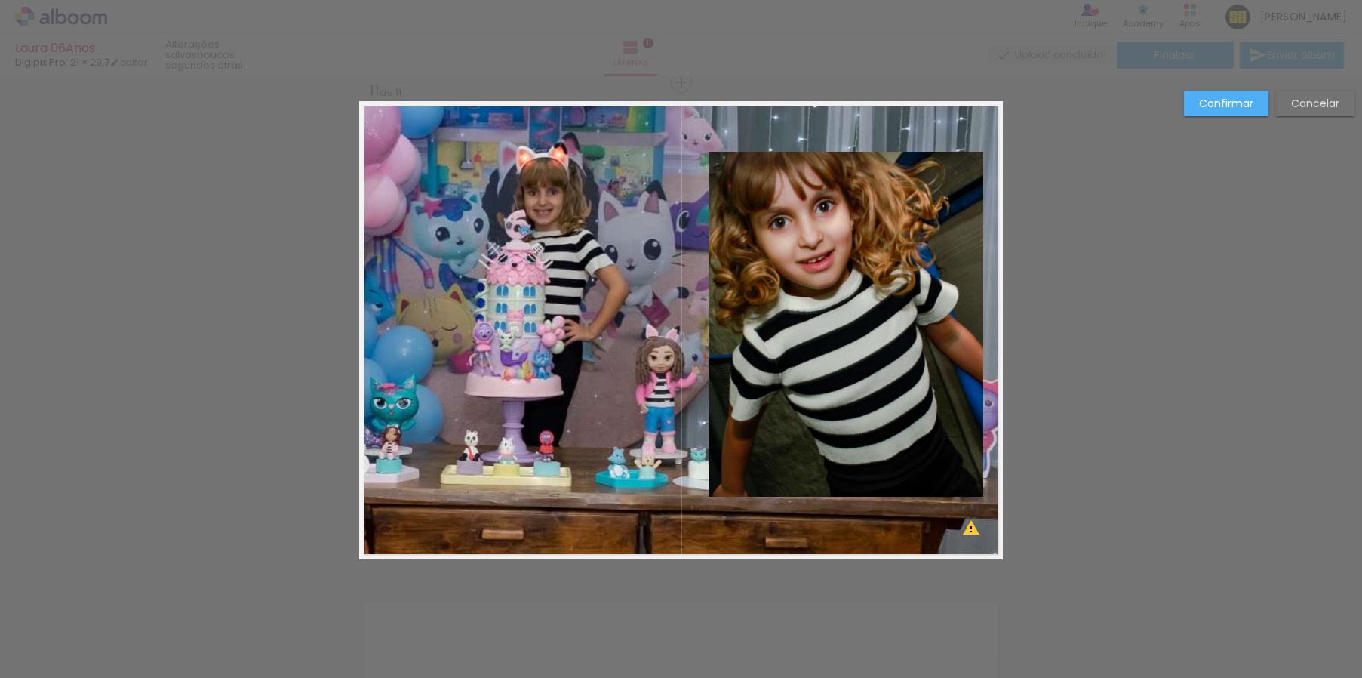
click at [0, 0] on slot "Confirmar" at bounding box center [0, 0] width 0 height 0
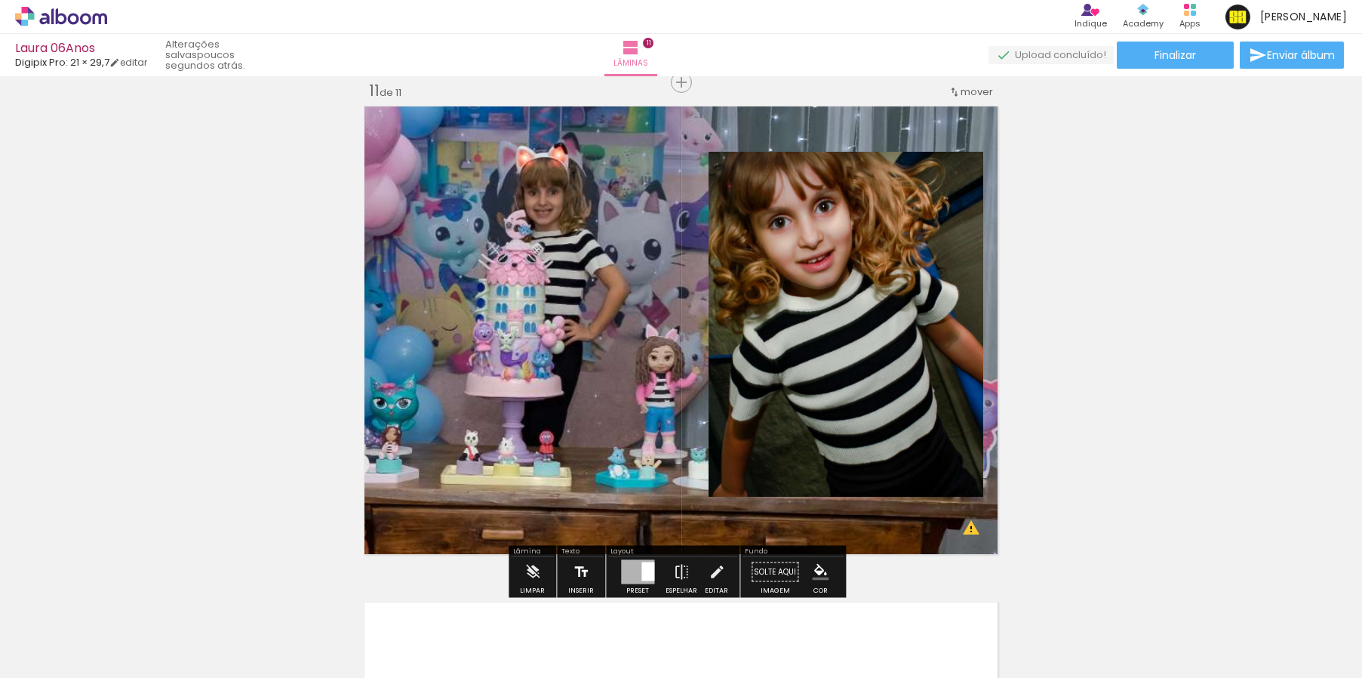
click at [582, 568] on iron-icon at bounding box center [581, 572] width 17 height 30
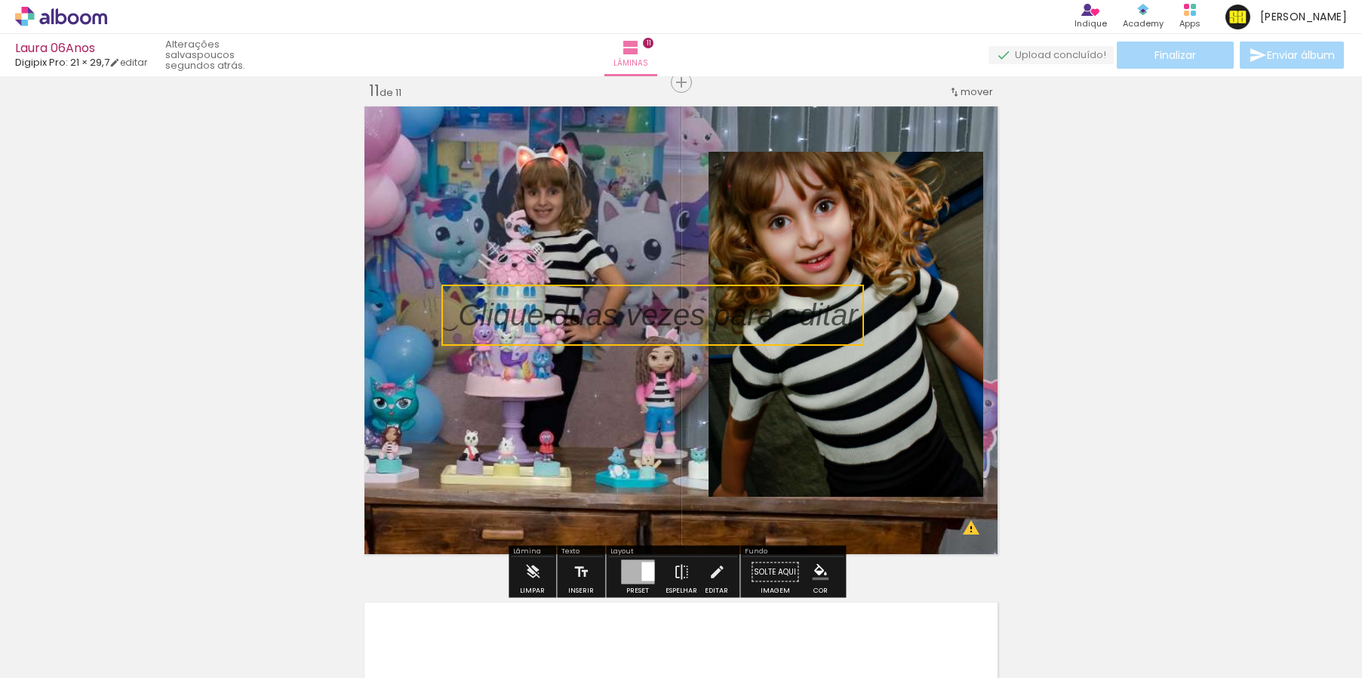
click at [672, 308] on quentale-selection at bounding box center [652, 314] width 423 height 61
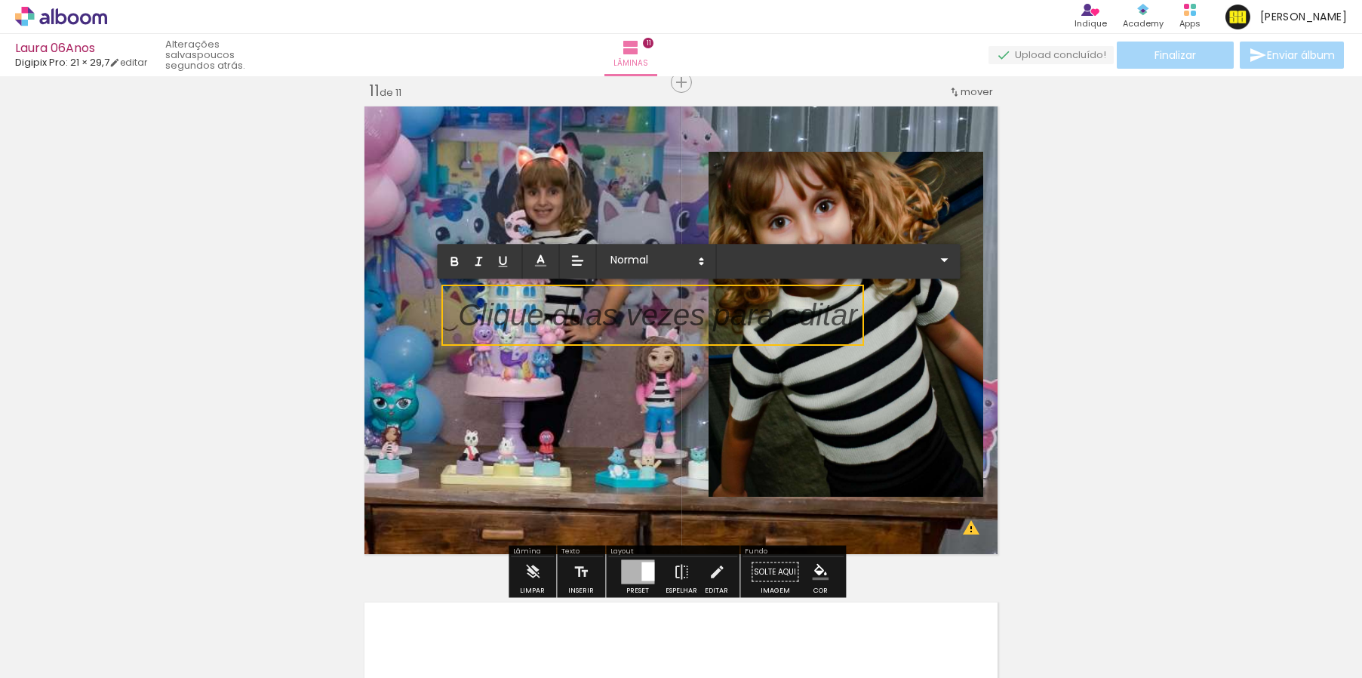
type input "Sans Serif"
click at [672, 308] on p at bounding box center [658, 324] width 400 height 43
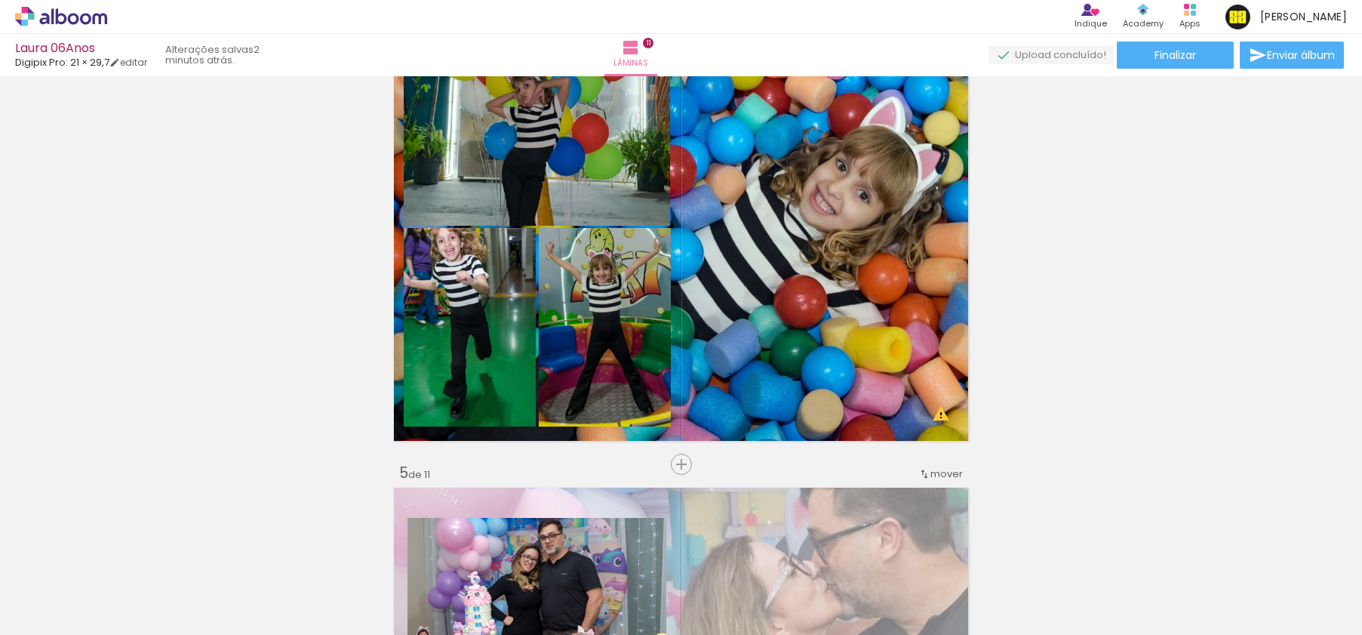
scroll to position [4047, 0]
